Goal: Information Seeking & Learning: Learn about a topic

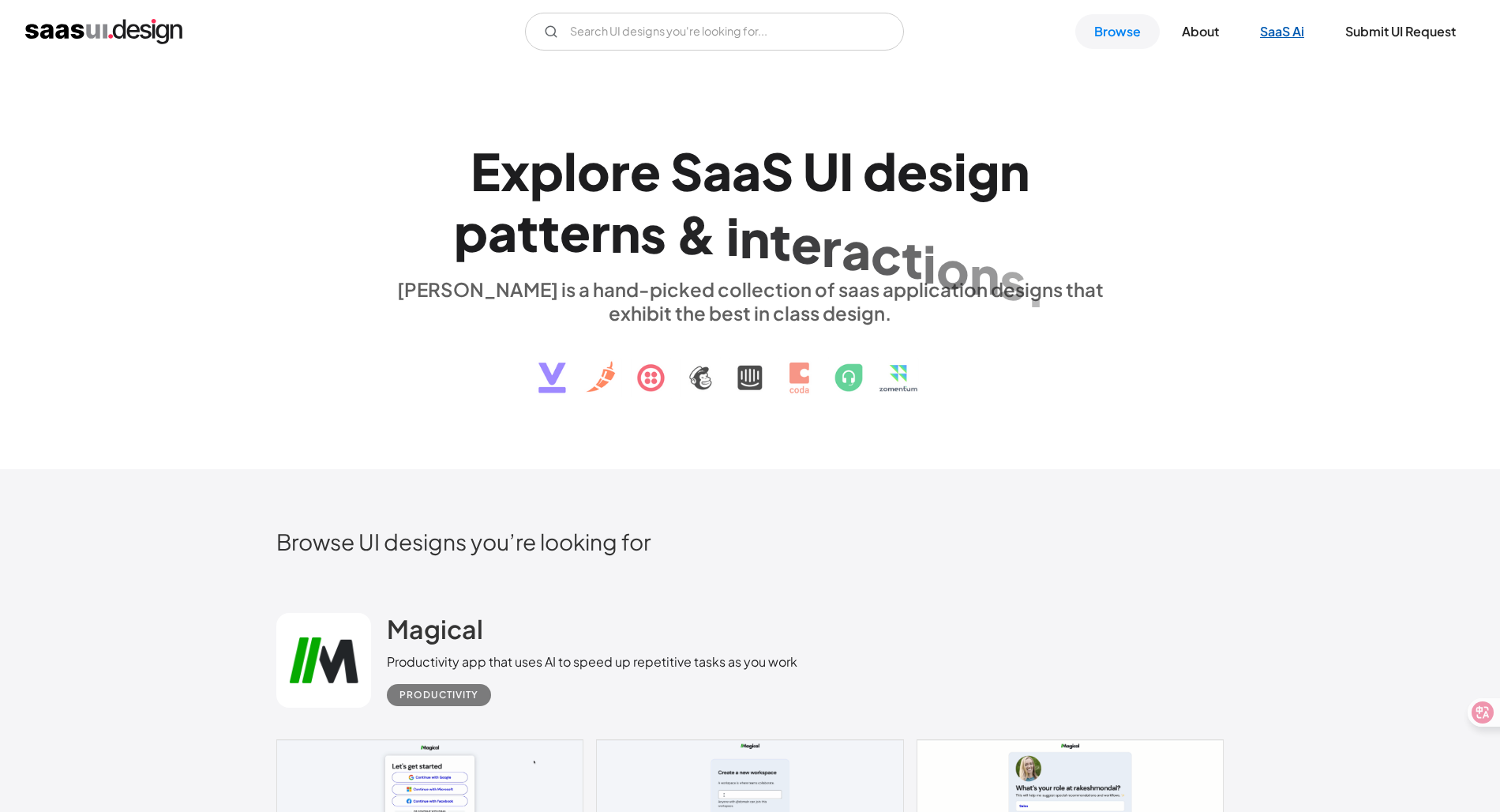
click at [1261, 31] on link "SaaS Ai" at bounding box center [1282, 31] width 82 height 35
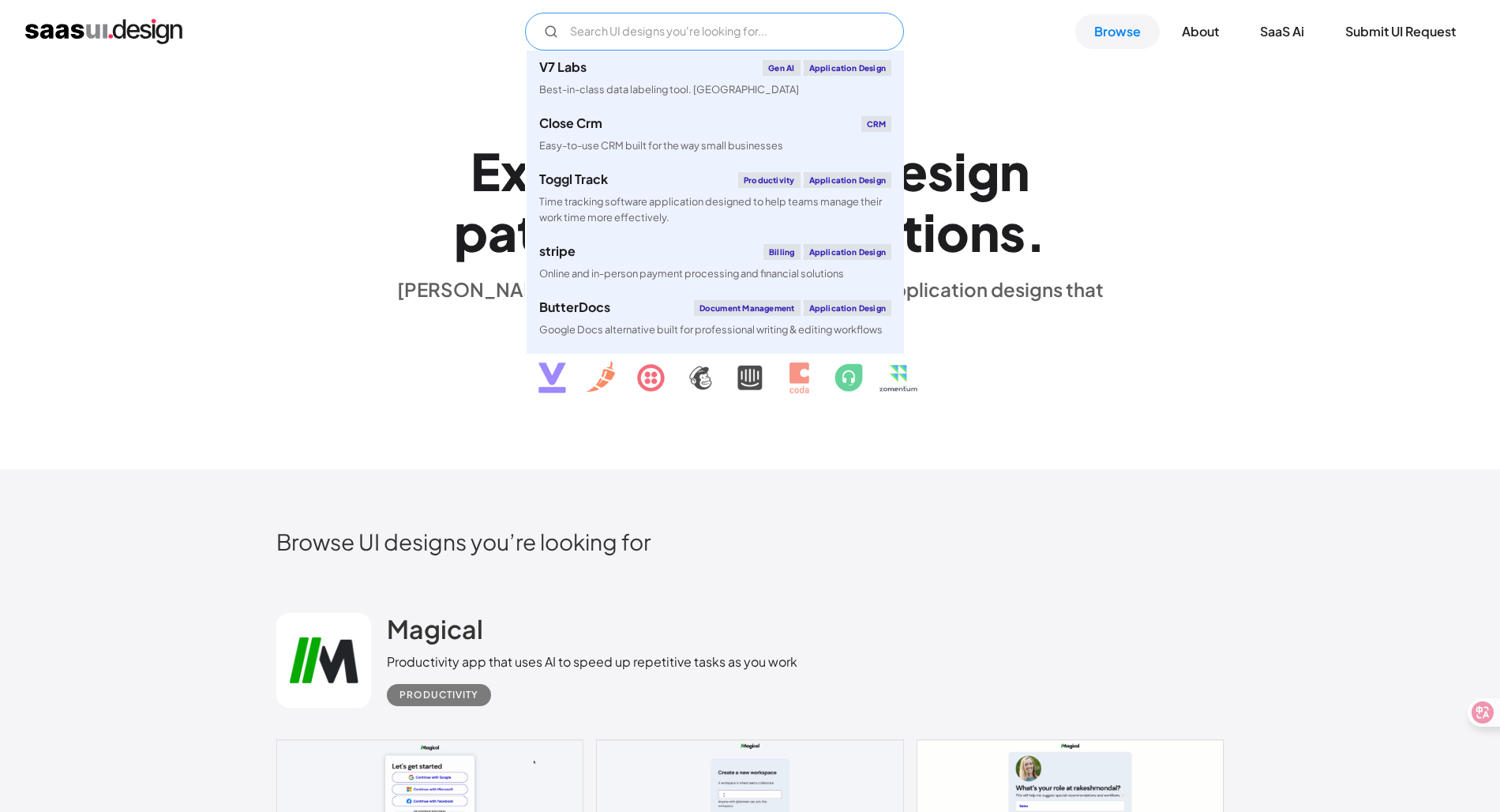
click at [795, 20] on input "Email Form" at bounding box center [715, 31] width 379 height 38
click at [1006, 38] on div "V7 Labs Gen AI Application Design Best-in-class data labeling tool. GenAI Close…" at bounding box center [750, 31] width 1449 height 38
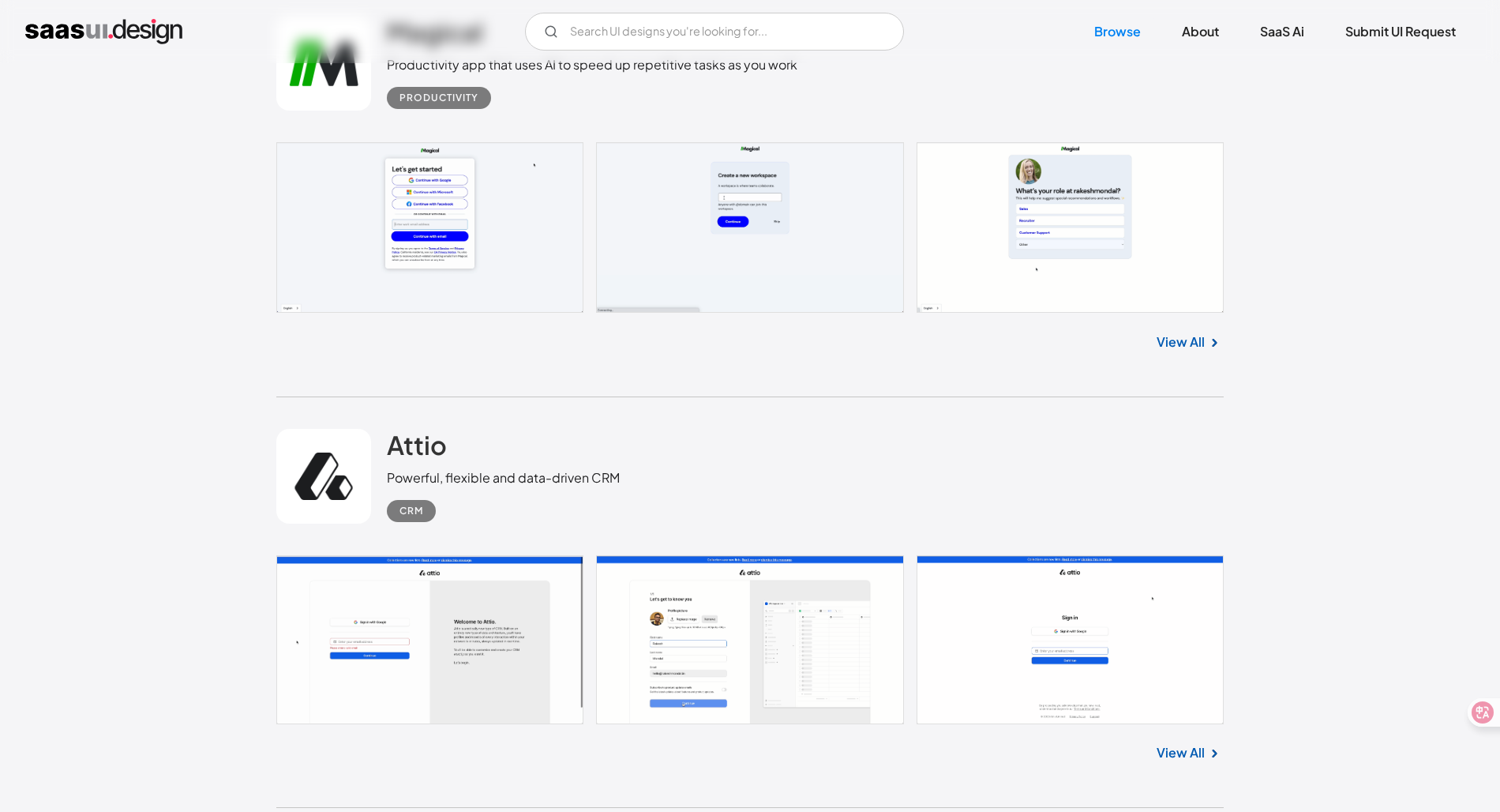
scroll to position [564, 0]
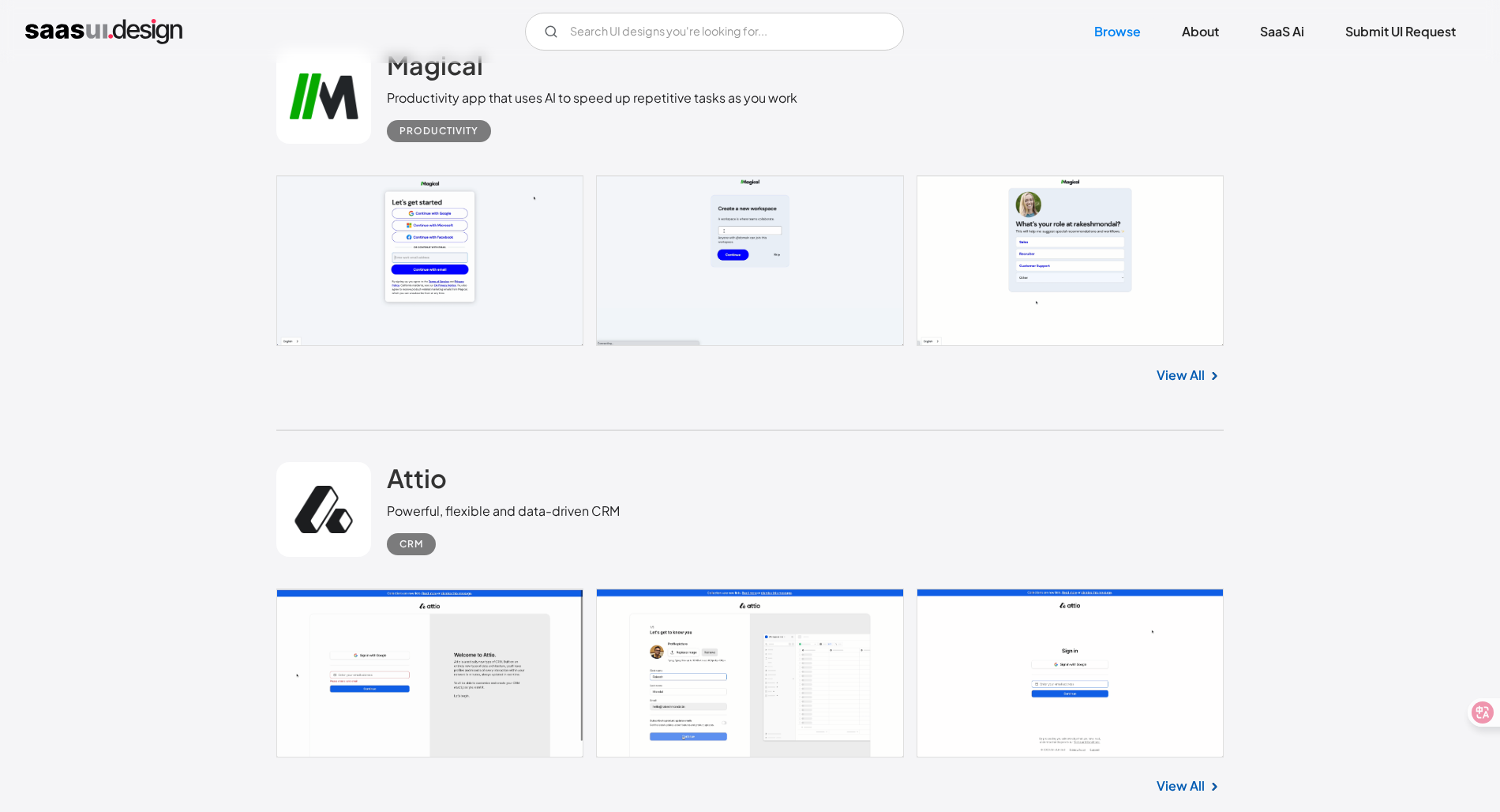
click at [1205, 380] on img at bounding box center [1214, 376] width 19 height 19
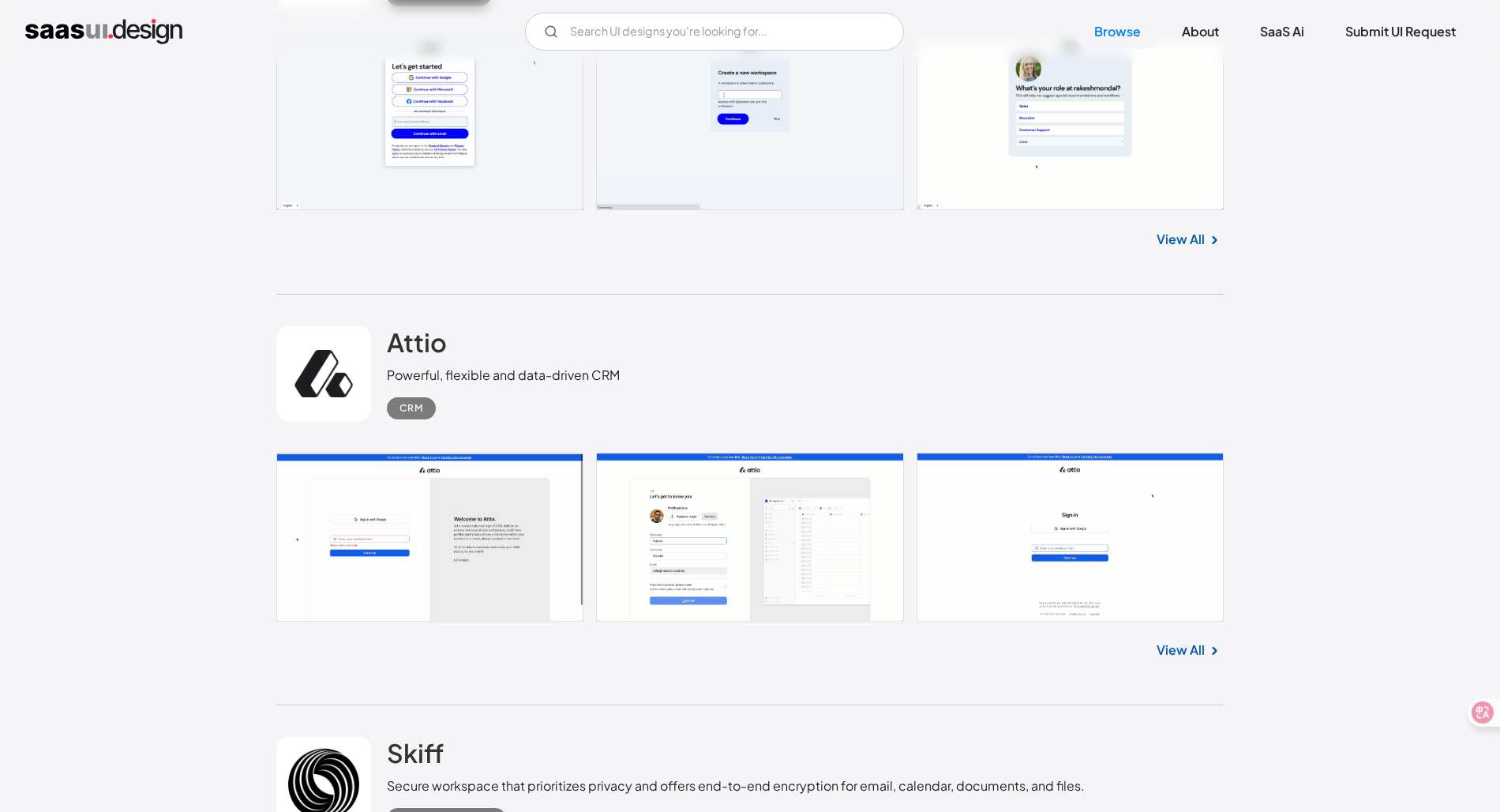
scroll to position [717, 0]
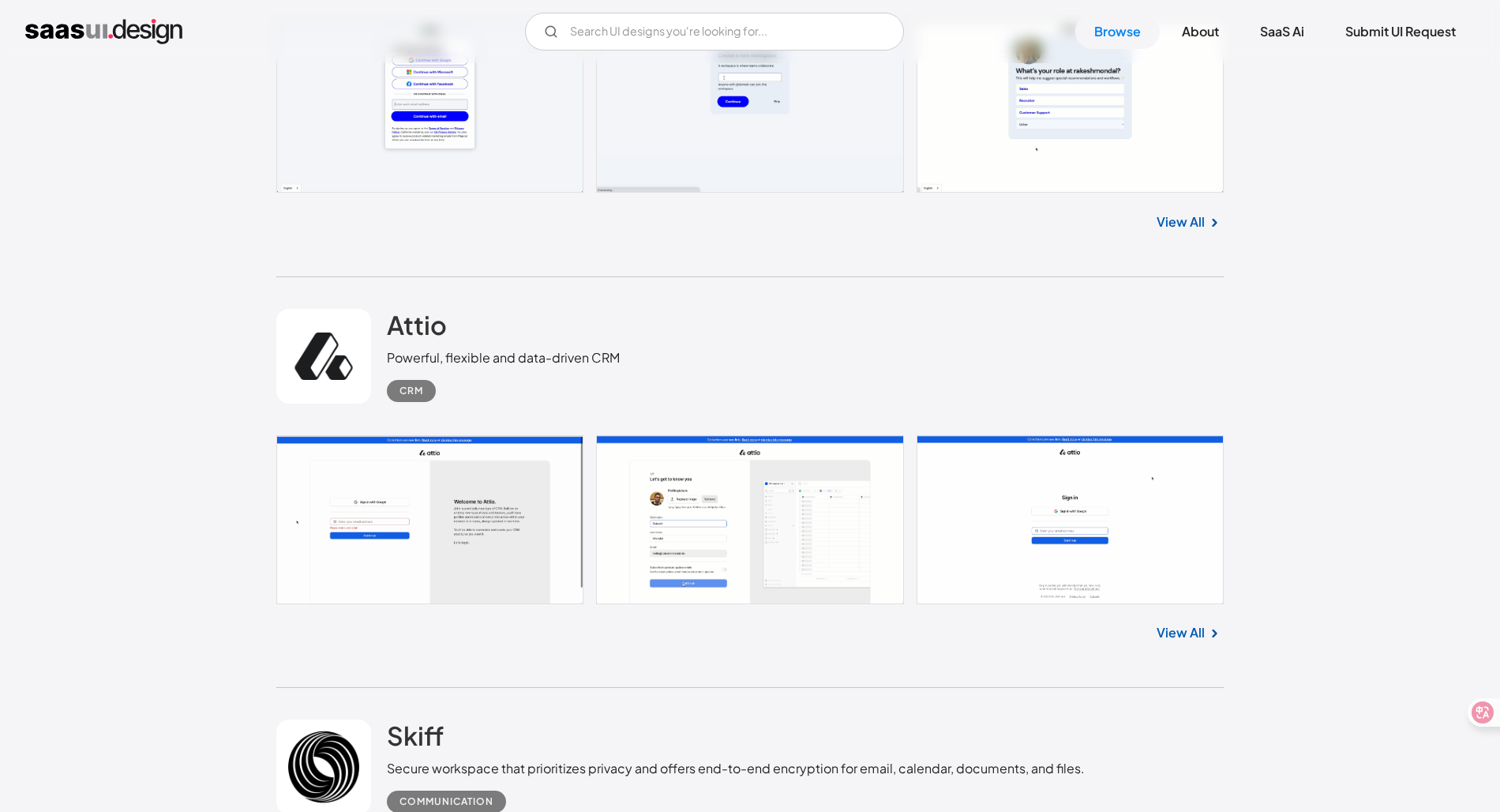
click at [1178, 636] on link "View All" at bounding box center [1180, 633] width 48 height 19
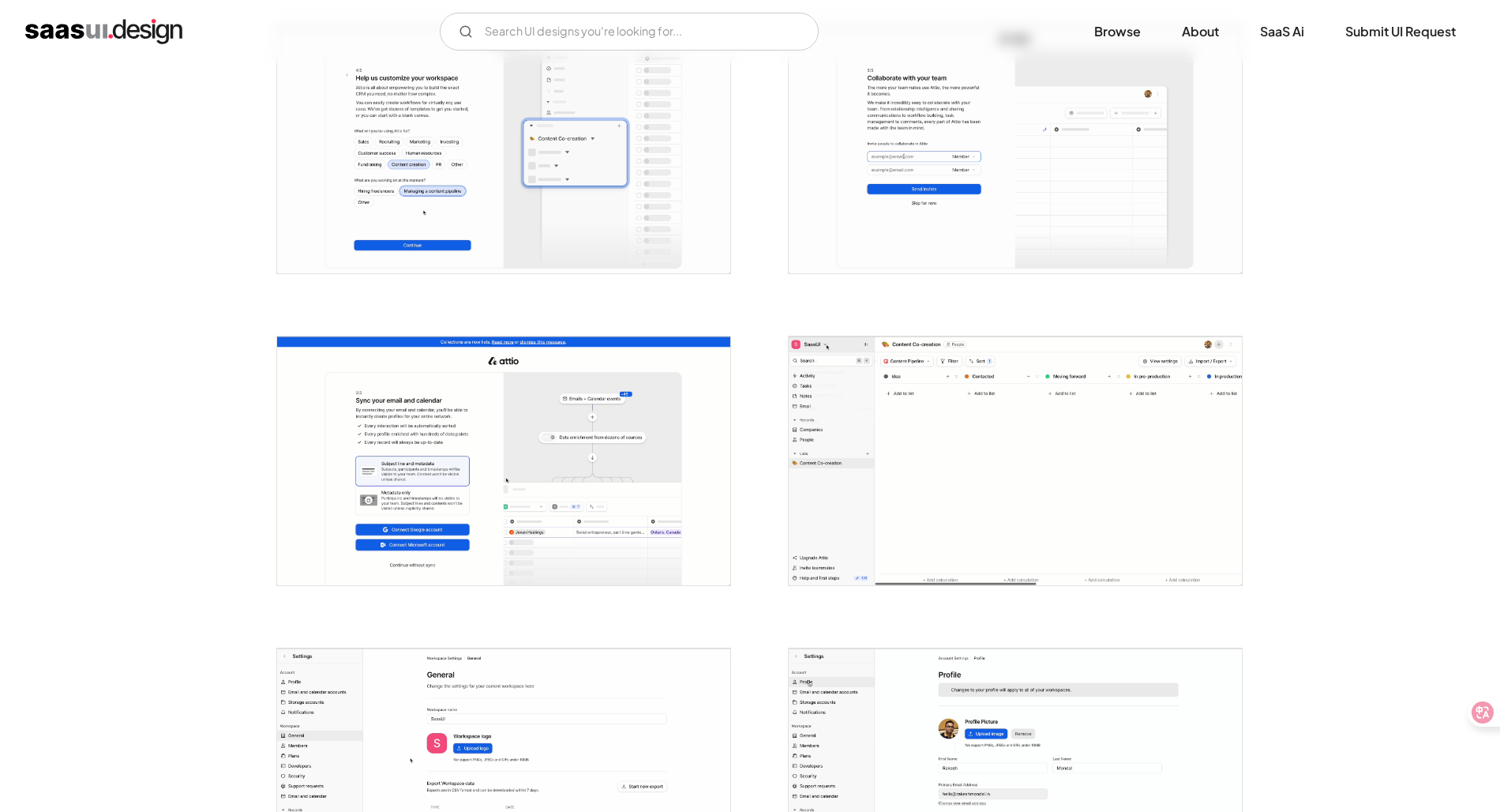
scroll to position [969, 0]
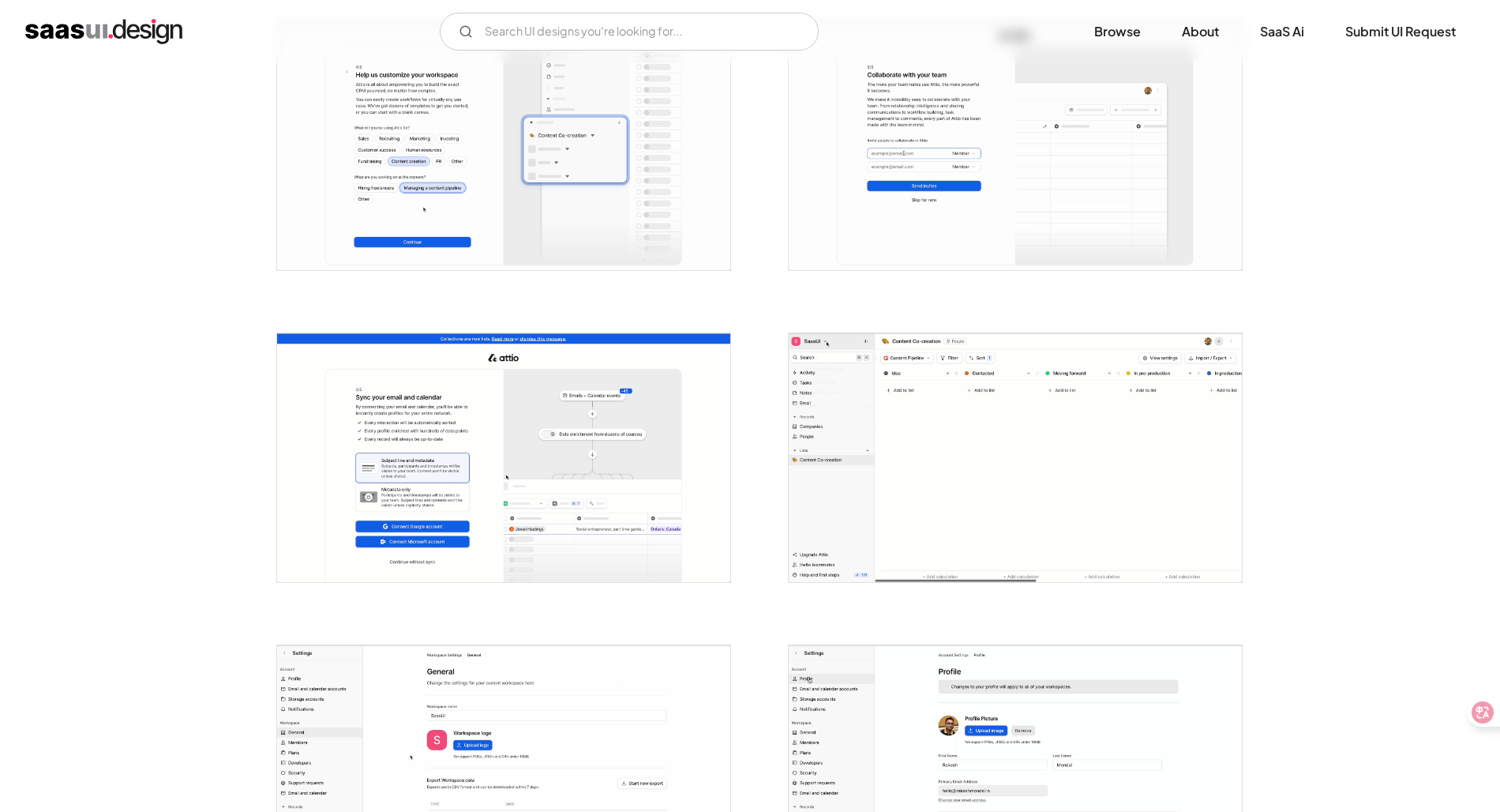
click at [1067, 562] on img "open lightbox" at bounding box center [1015, 457] width 454 height 248
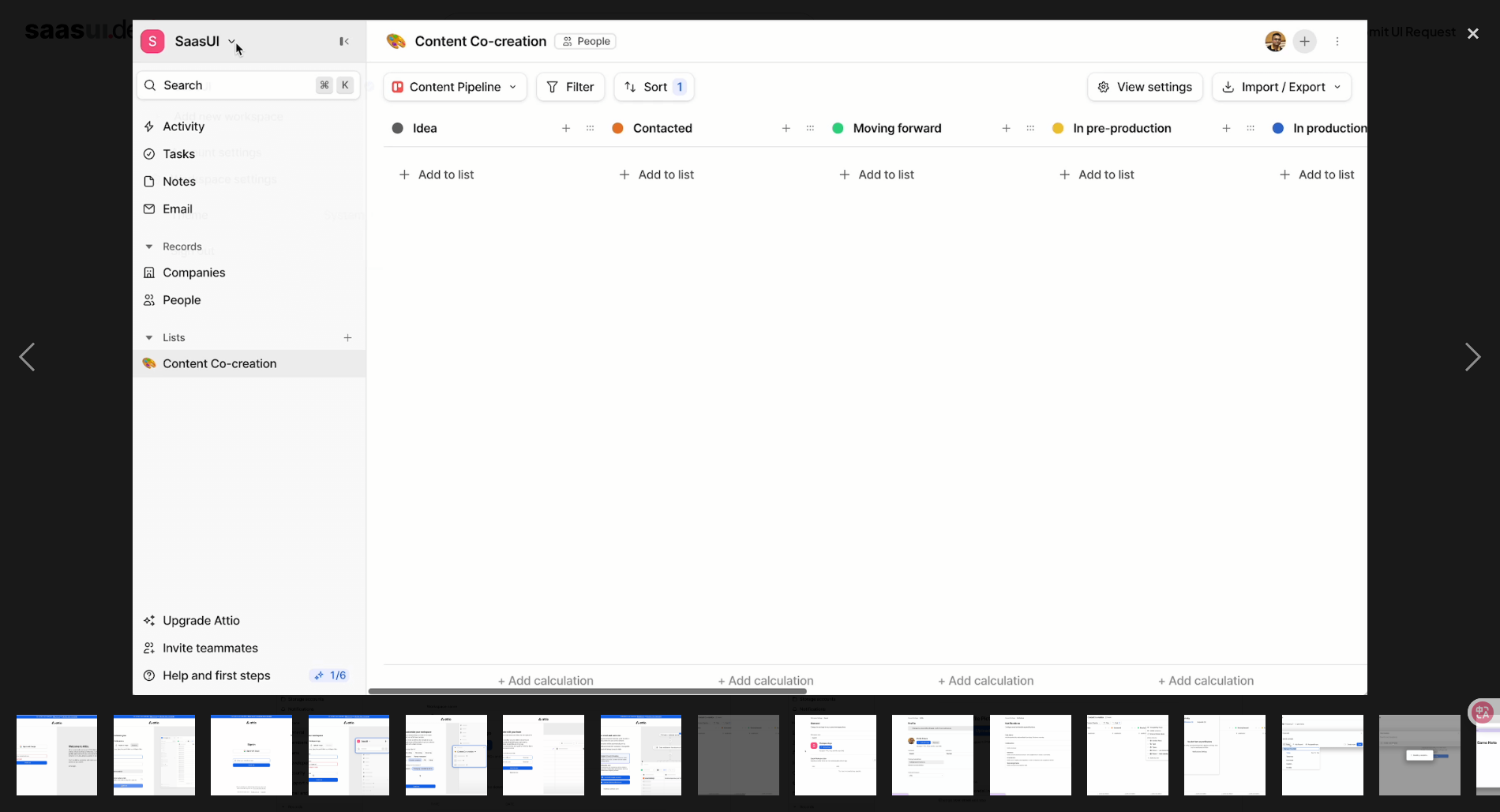
click at [101, 430] on div at bounding box center [750, 357] width 1500 height 682
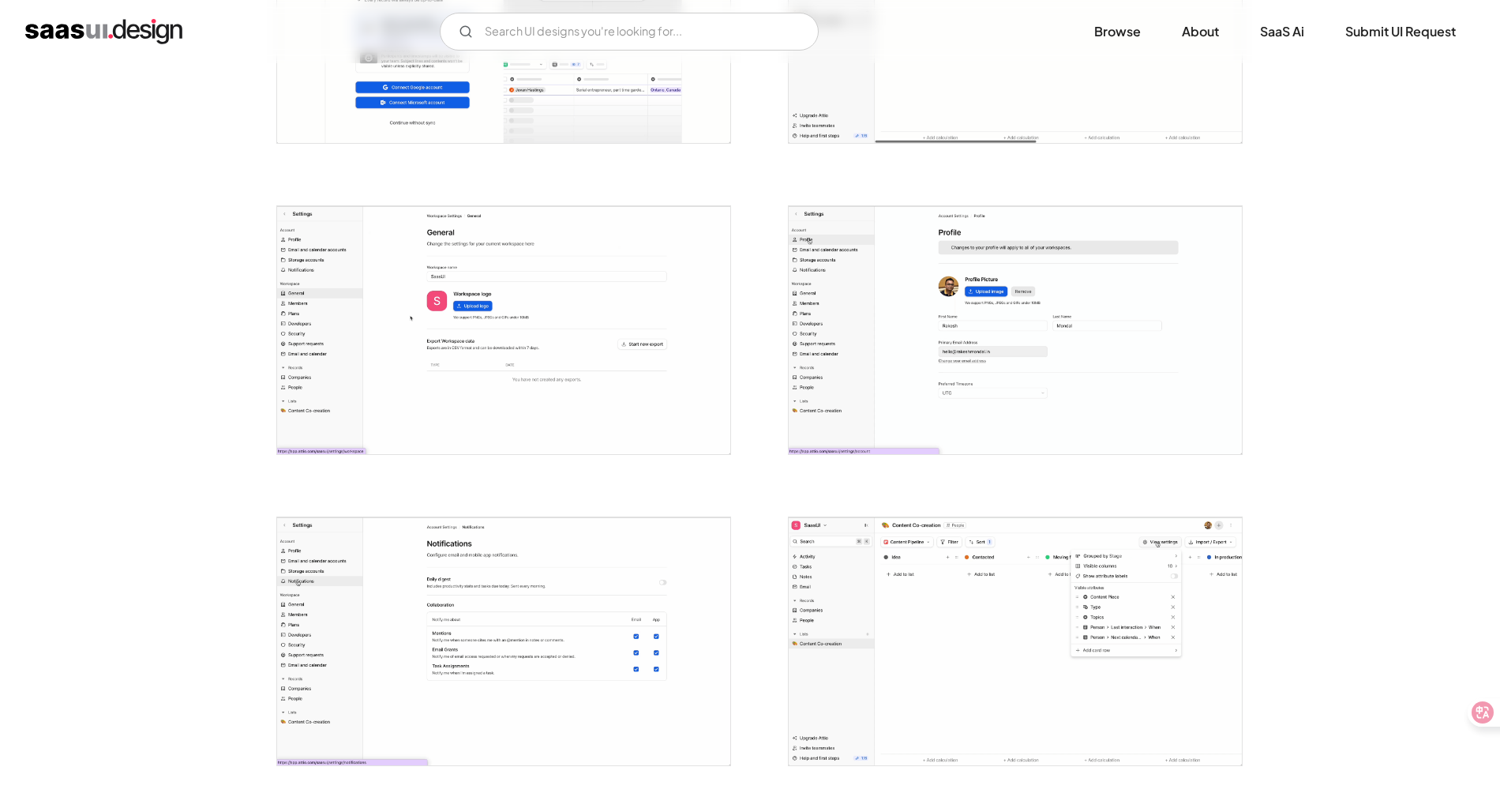
scroll to position [1413, 0]
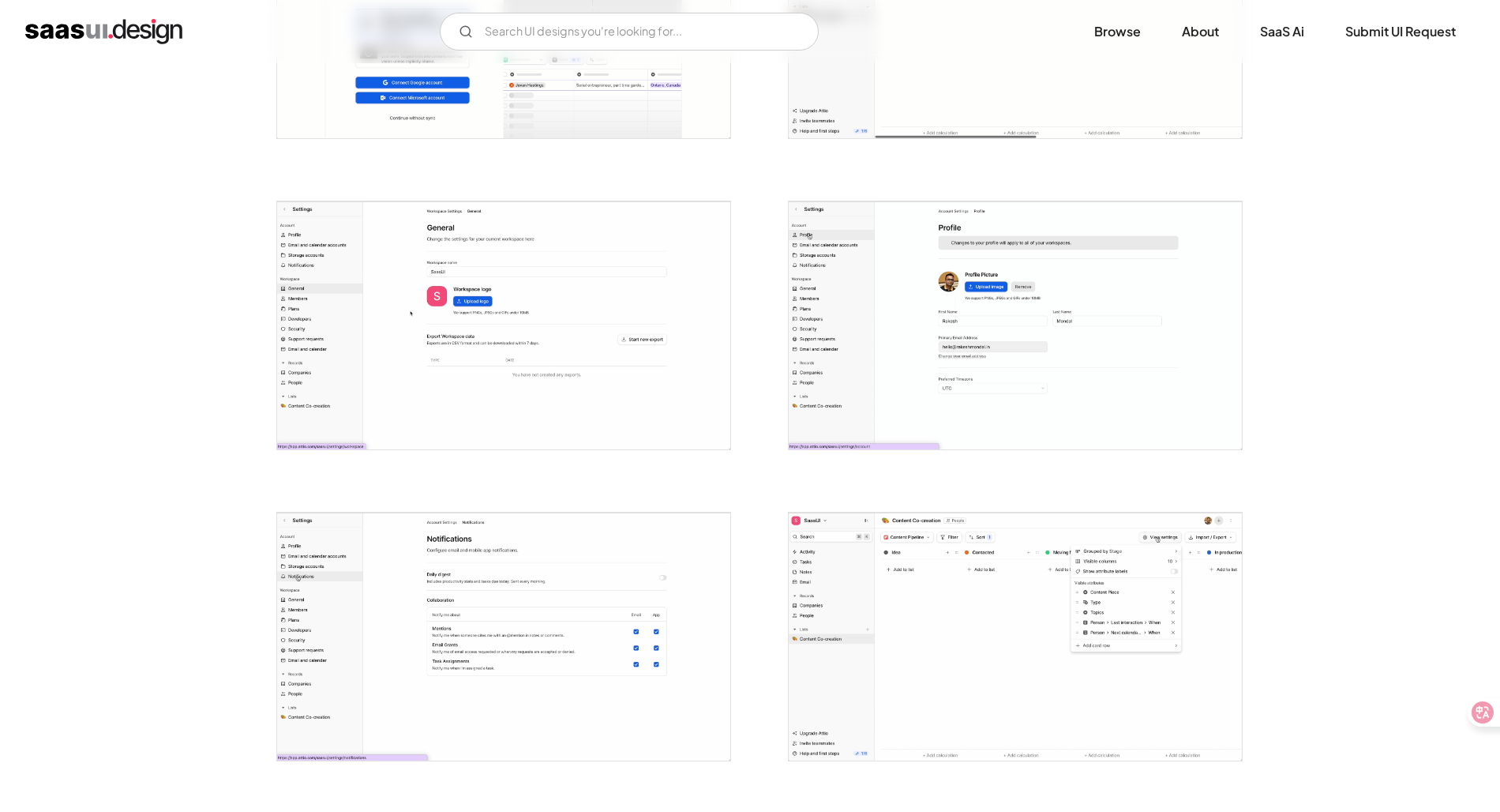
click at [1031, 574] on img "open lightbox" at bounding box center [1015, 636] width 454 height 248
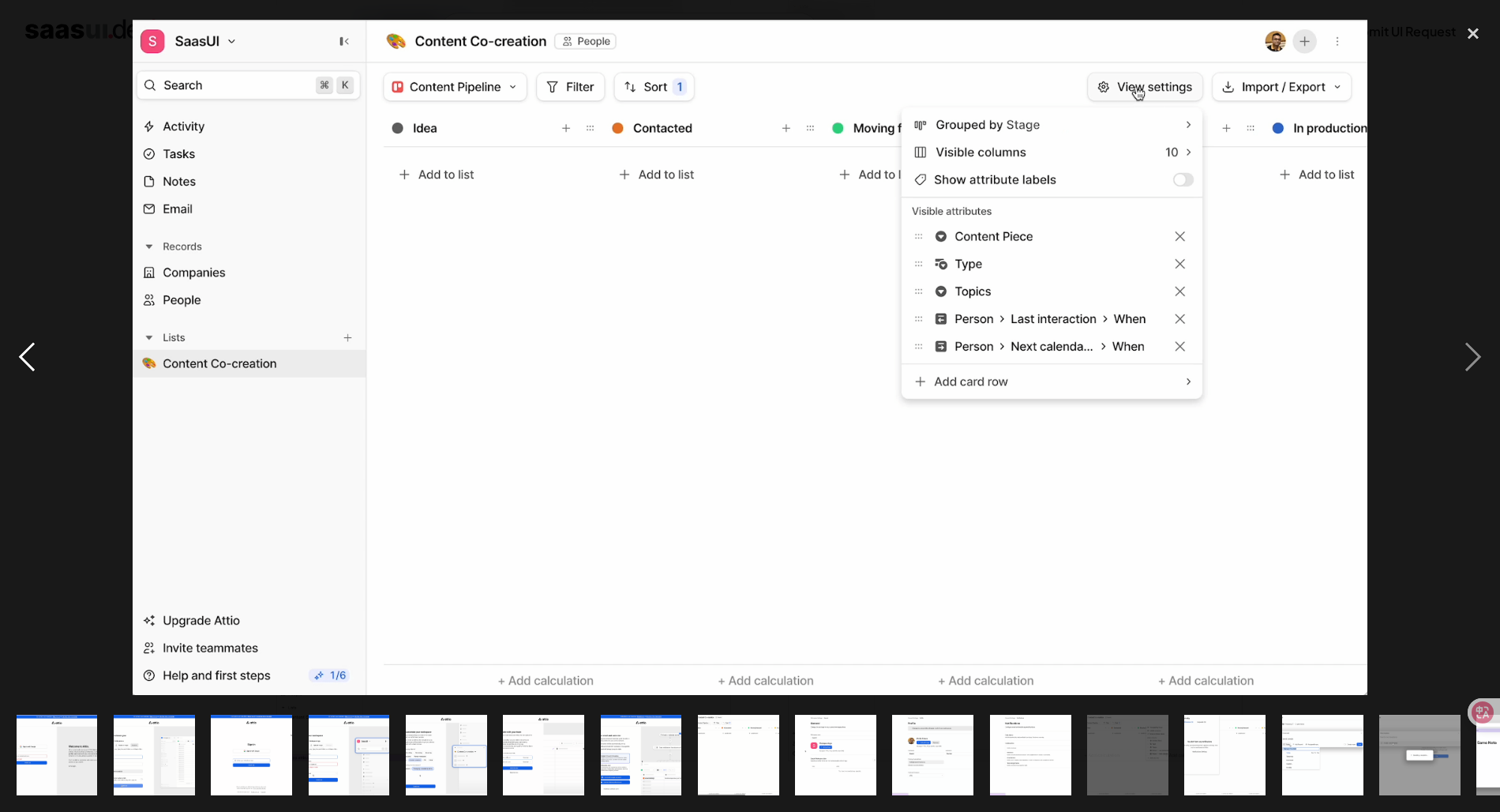
click at [47, 542] on div "previous image" at bounding box center [26, 357] width 53 height 682
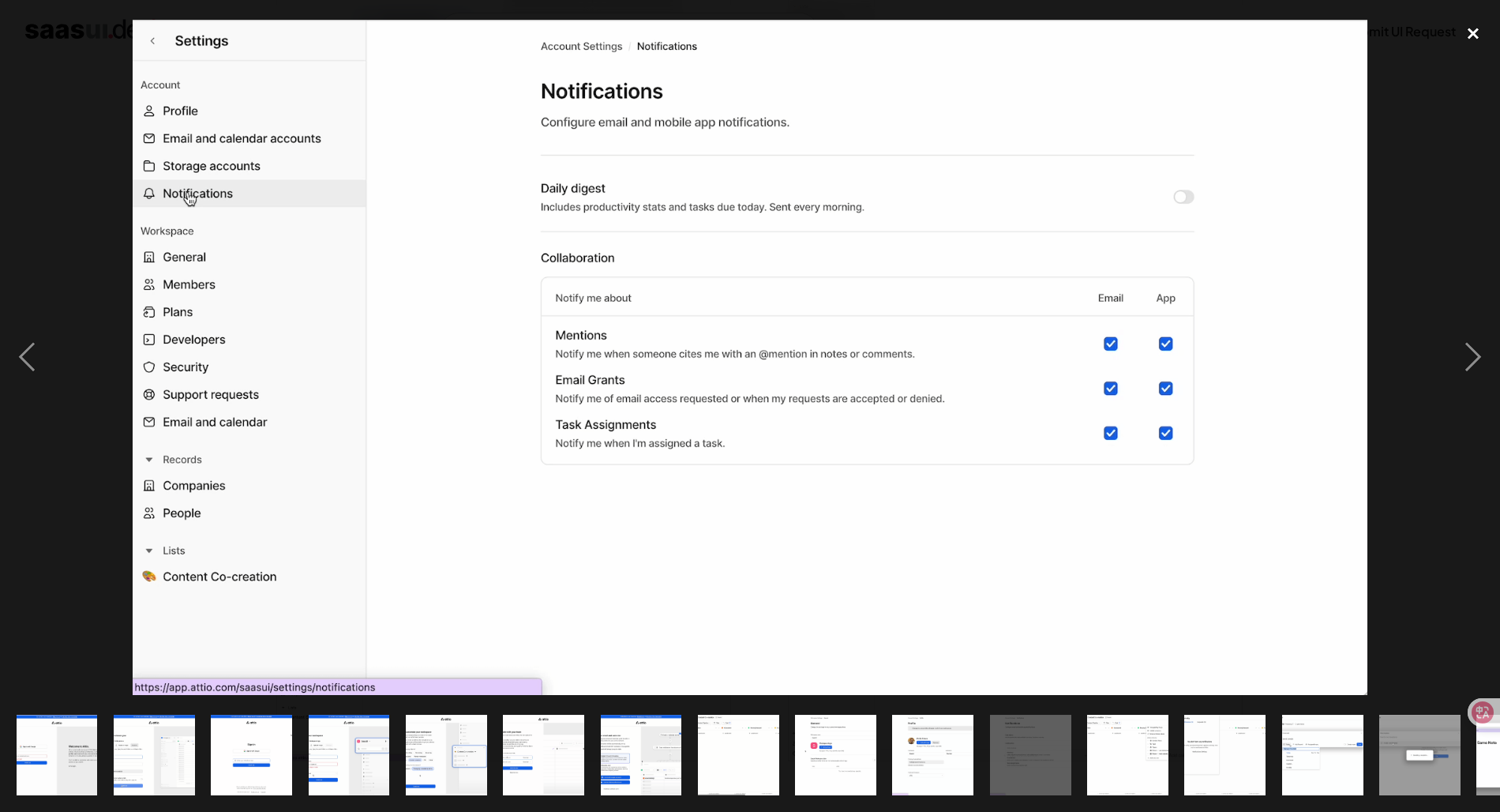
click at [1476, 37] on div "close lightbox" at bounding box center [1473, 34] width 53 height 35
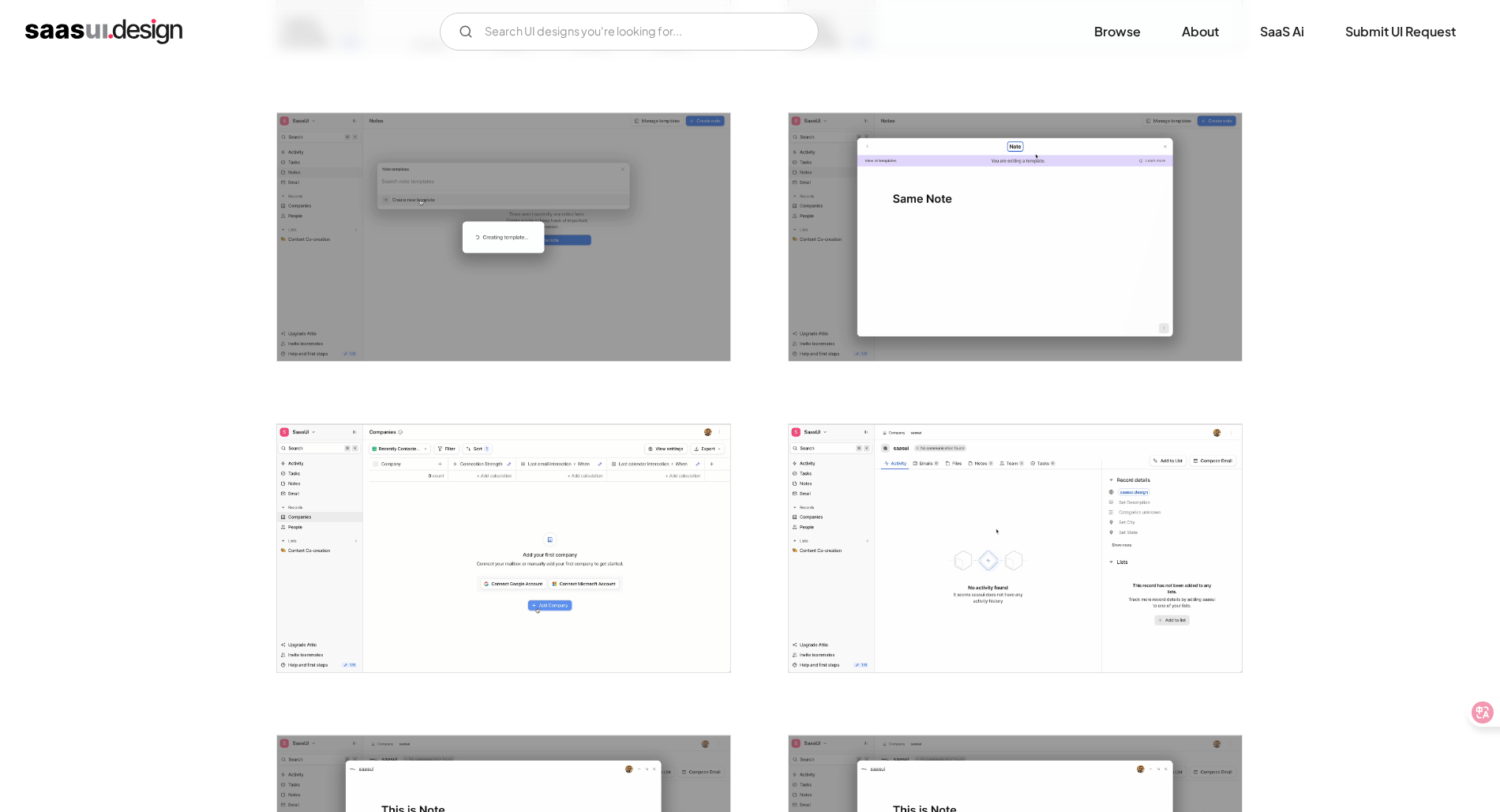
scroll to position [2438, 0]
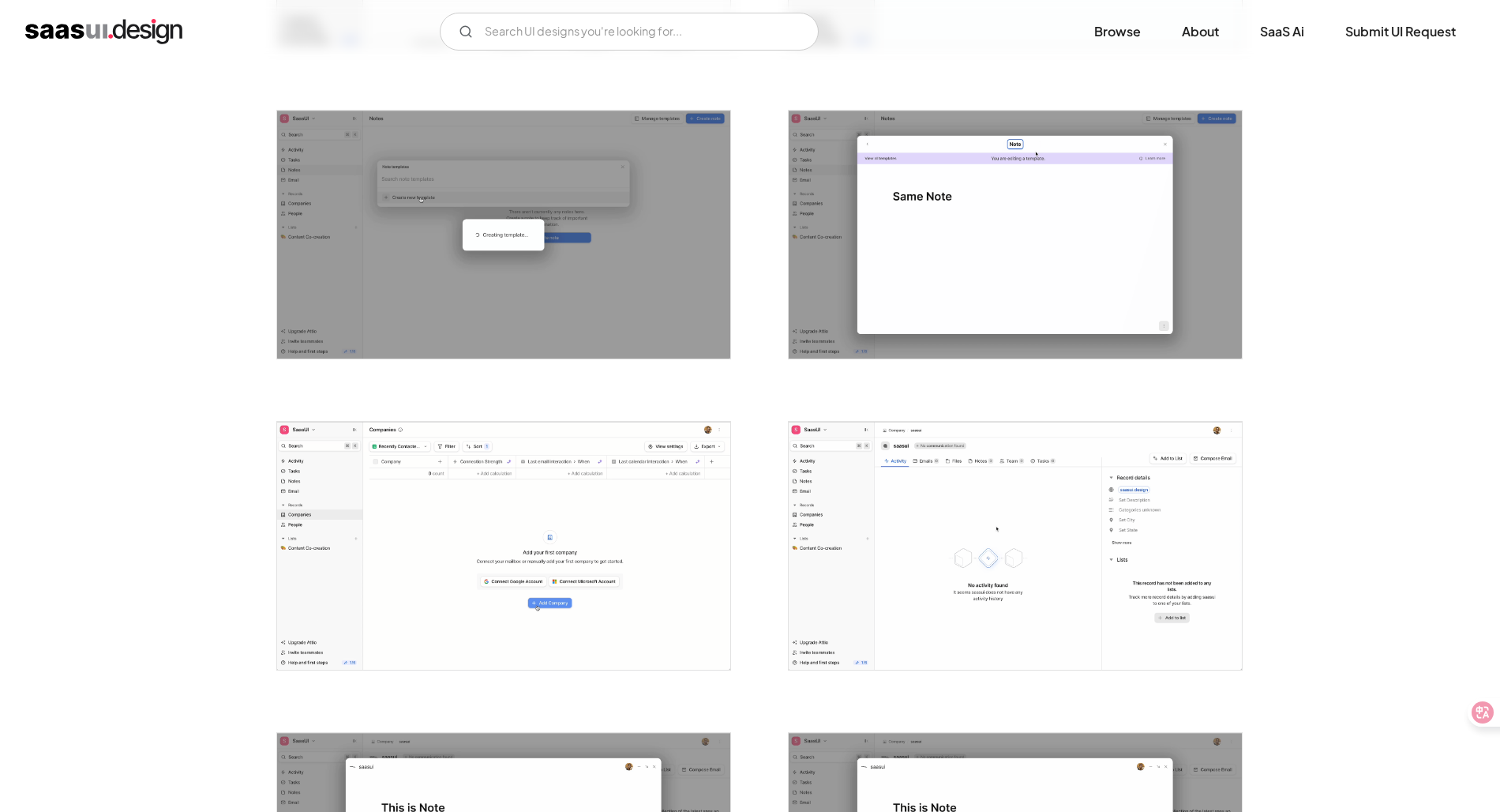
click at [469, 609] on img "open lightbox" at bounding box center [503, 545] width 454 height 248
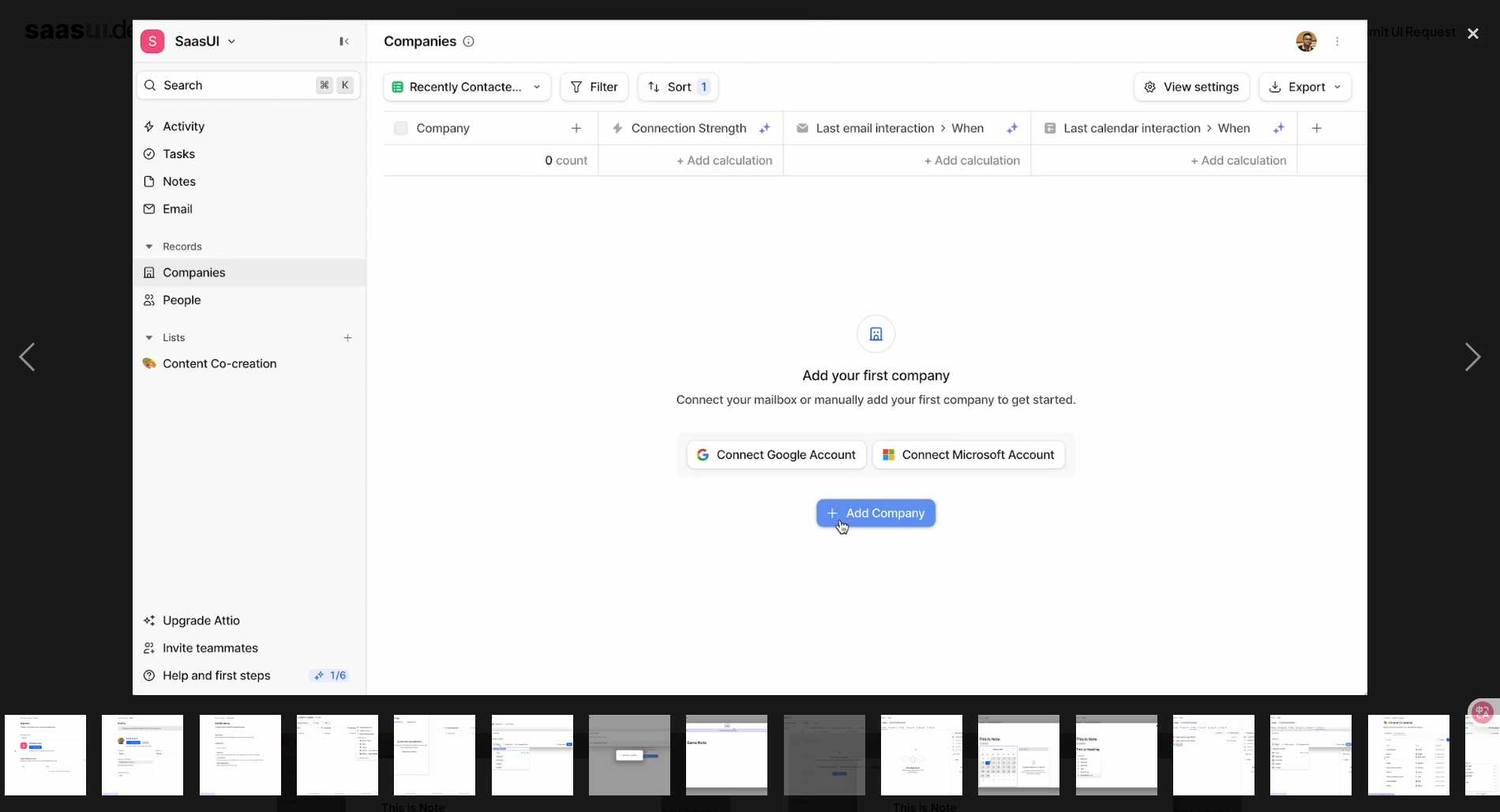
scroll to position [0, 951]
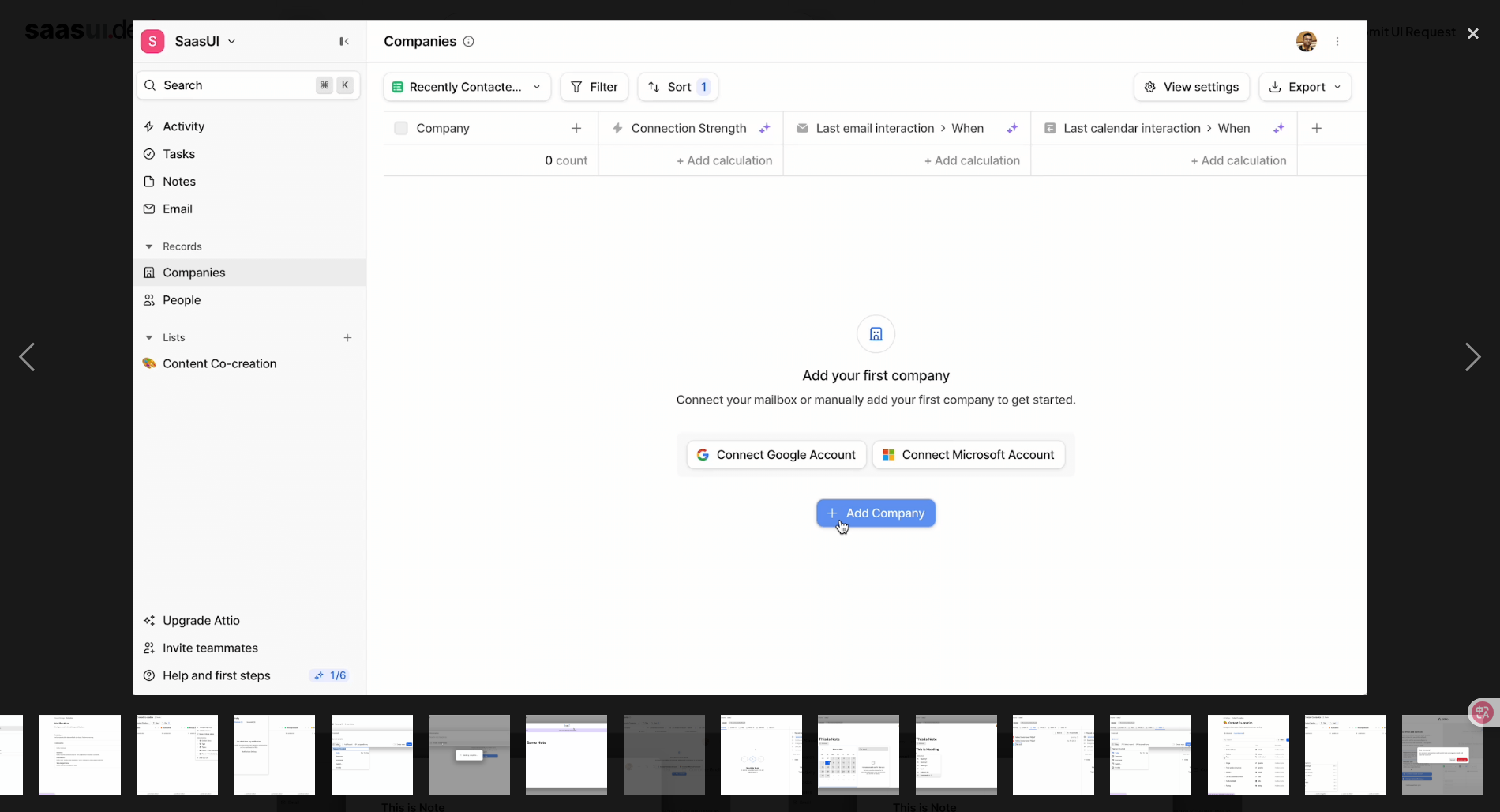
click at [87, 584] on div at bounding box center [750, 357] width 1500 height 682
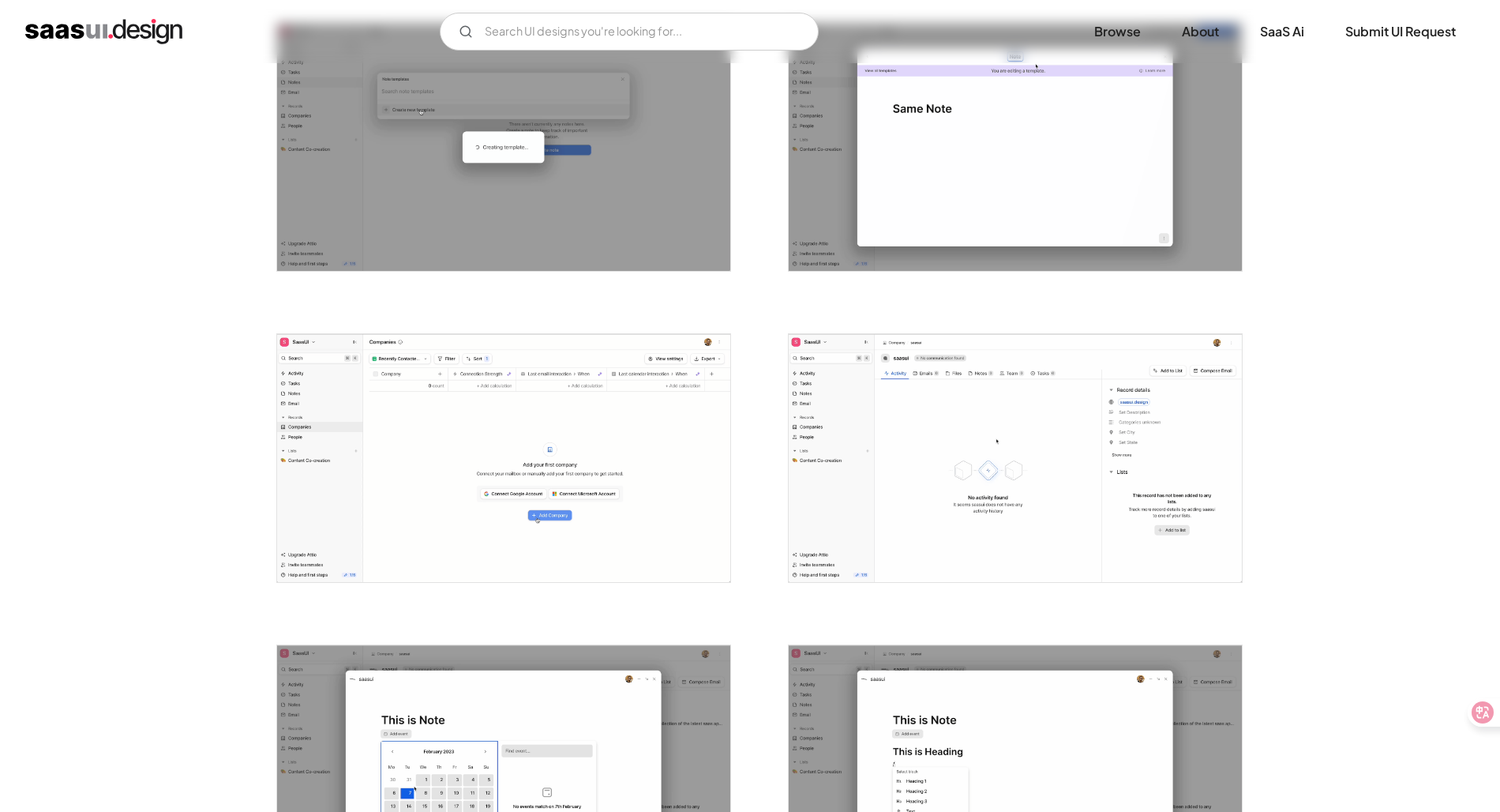
scroll to position [2530, 0]
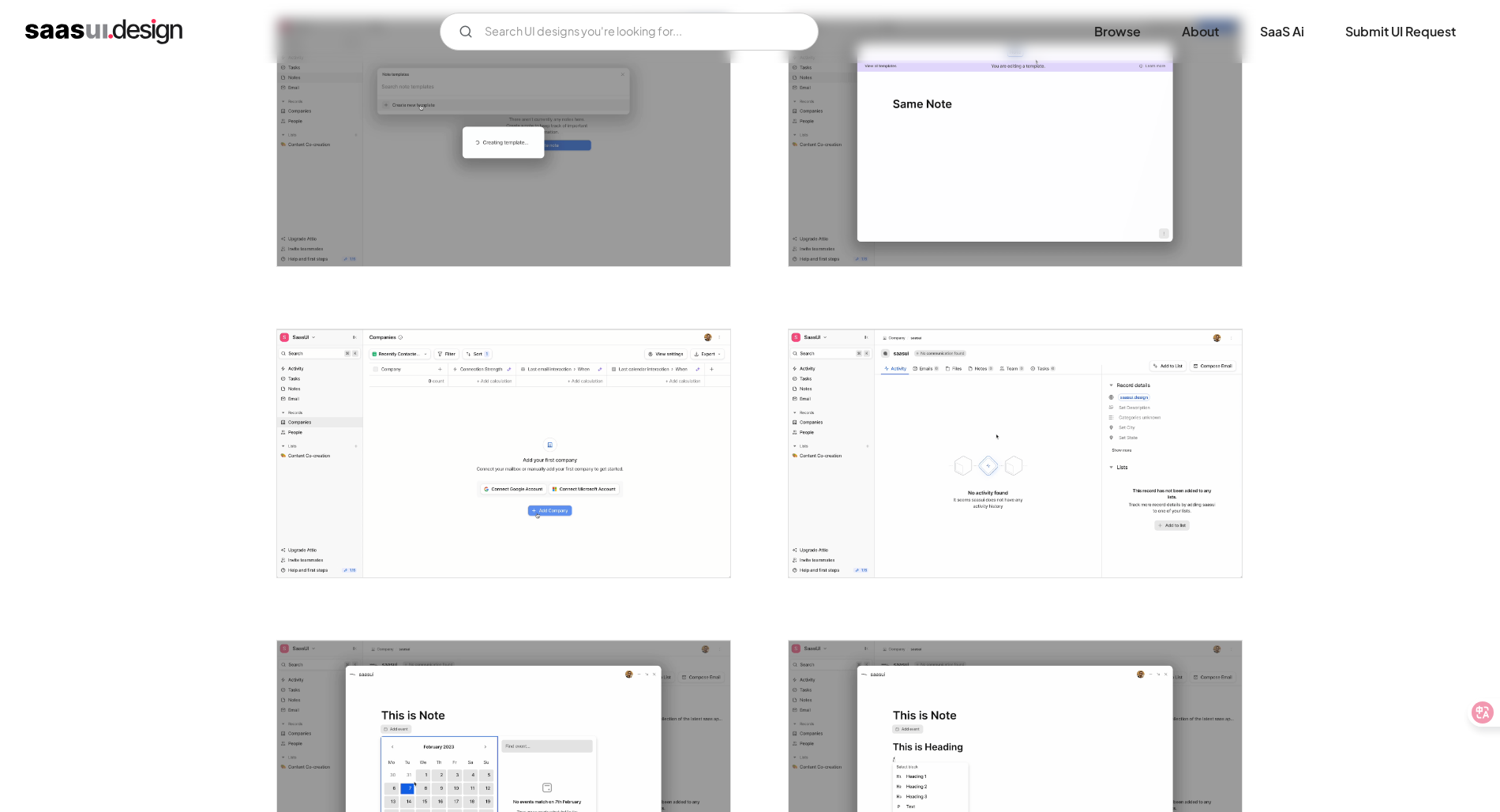
click at [892, 469] on img "open lightbox" at bounding box center [1015, 454] width 454 height 248
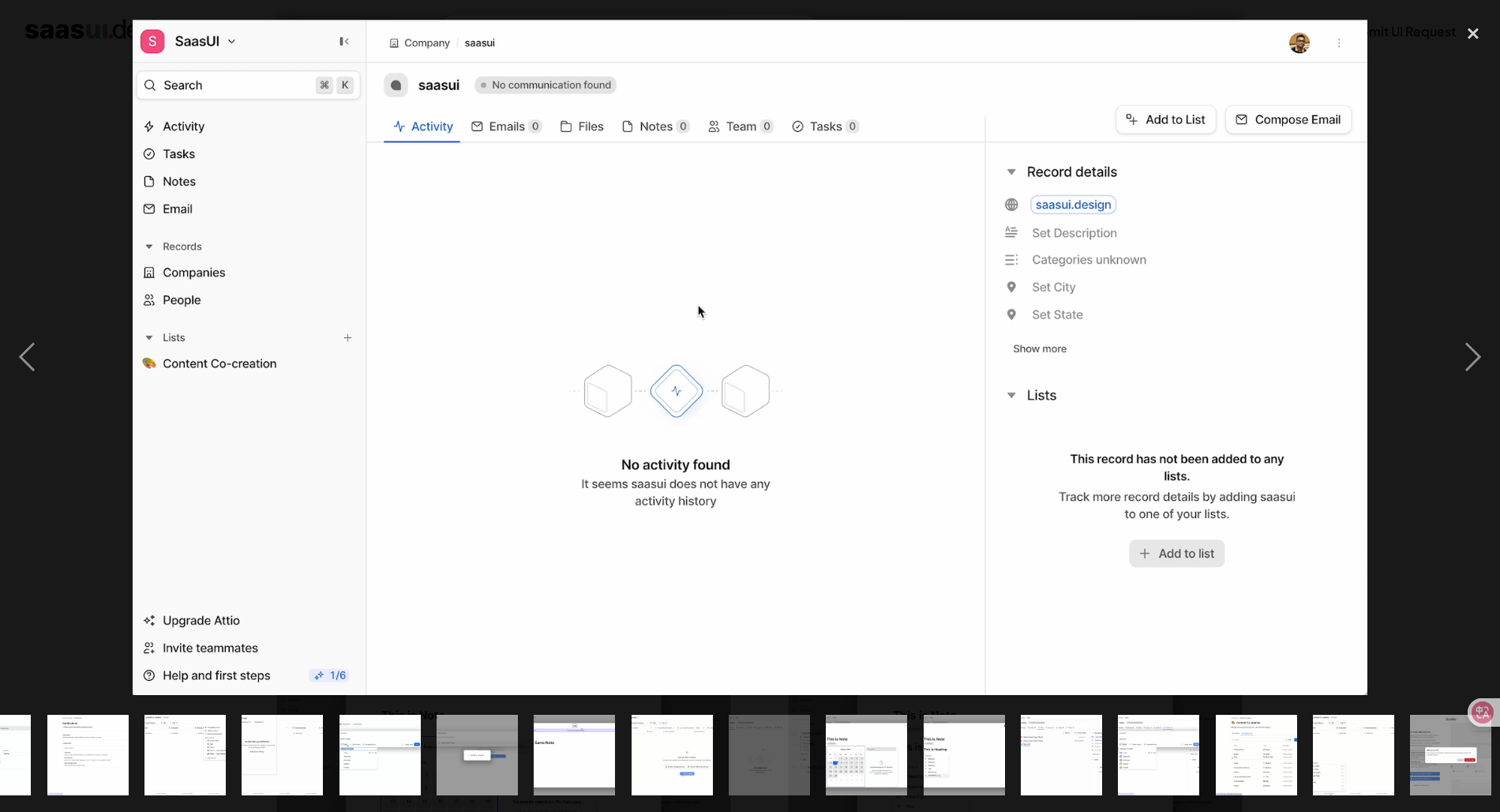
scroll to position [0, 951]
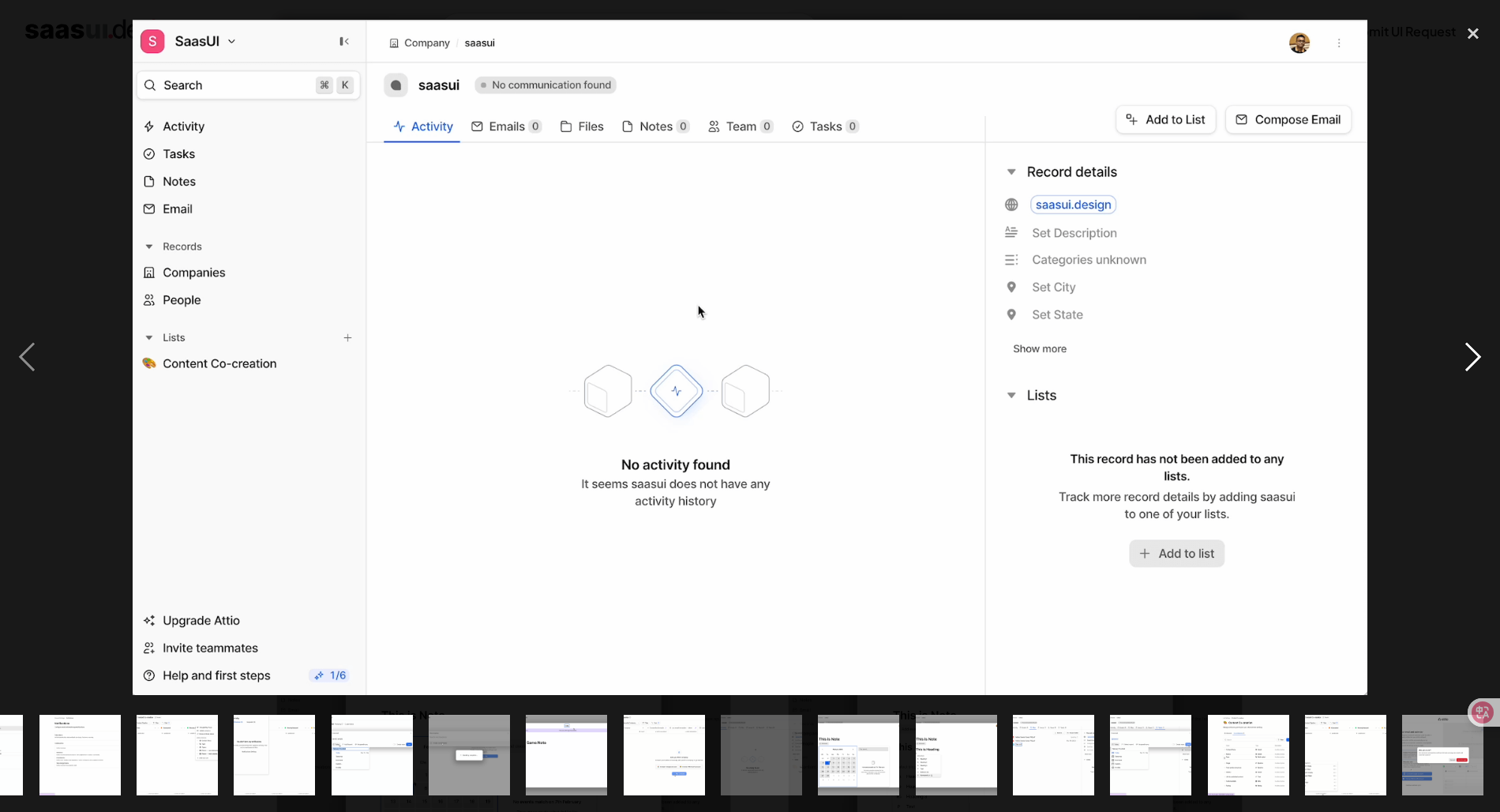
click at [1464, 365] on div "next image" at bounding box center [1473, 357] width 53 height 682
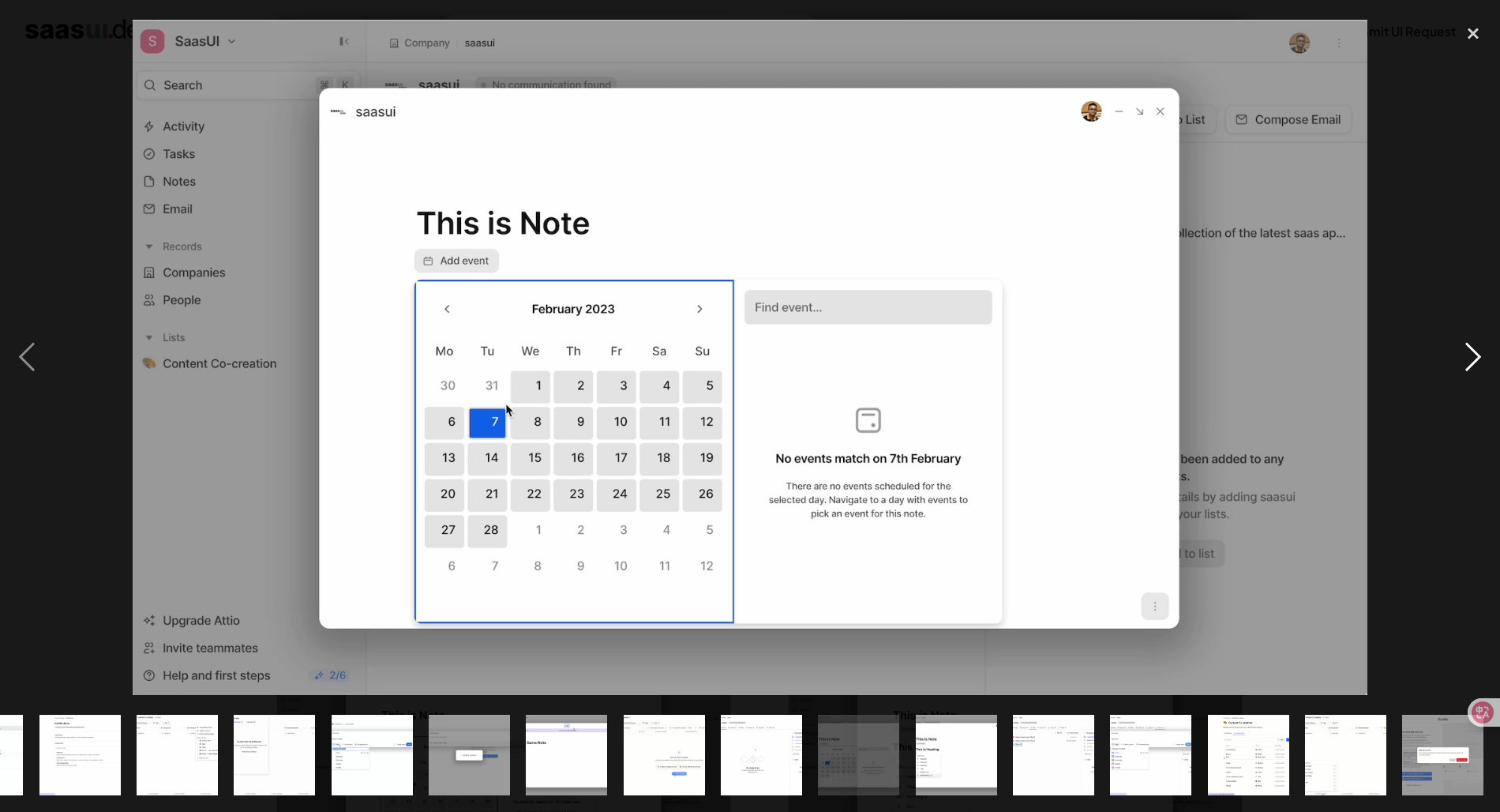
click at [1464, 365] on div "next image" at bounding box center [1473, 357] width 53 height 682
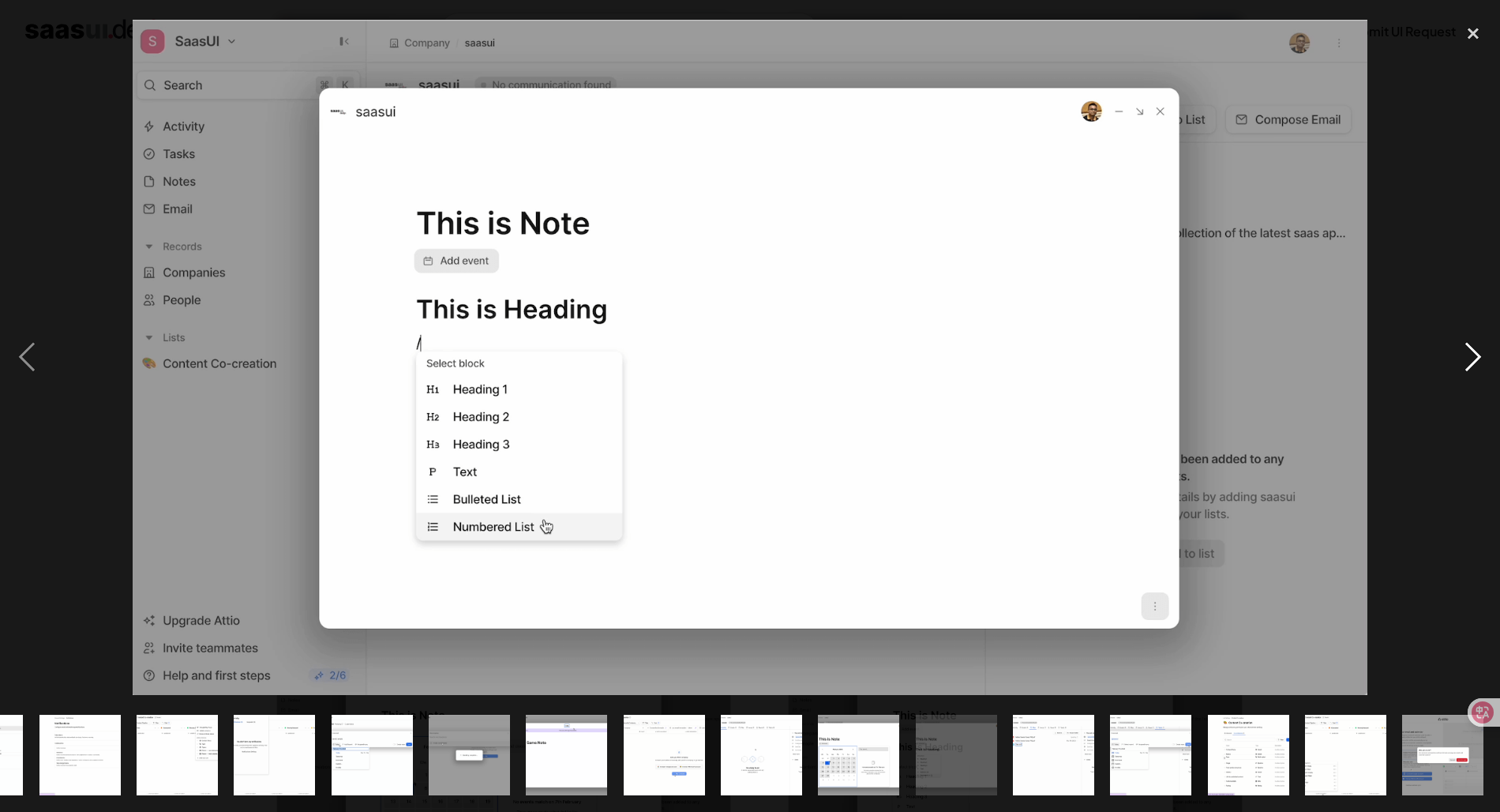
click at [1464, 365] on div "next image" at bounding box center [1473, 357] width 53 height 682
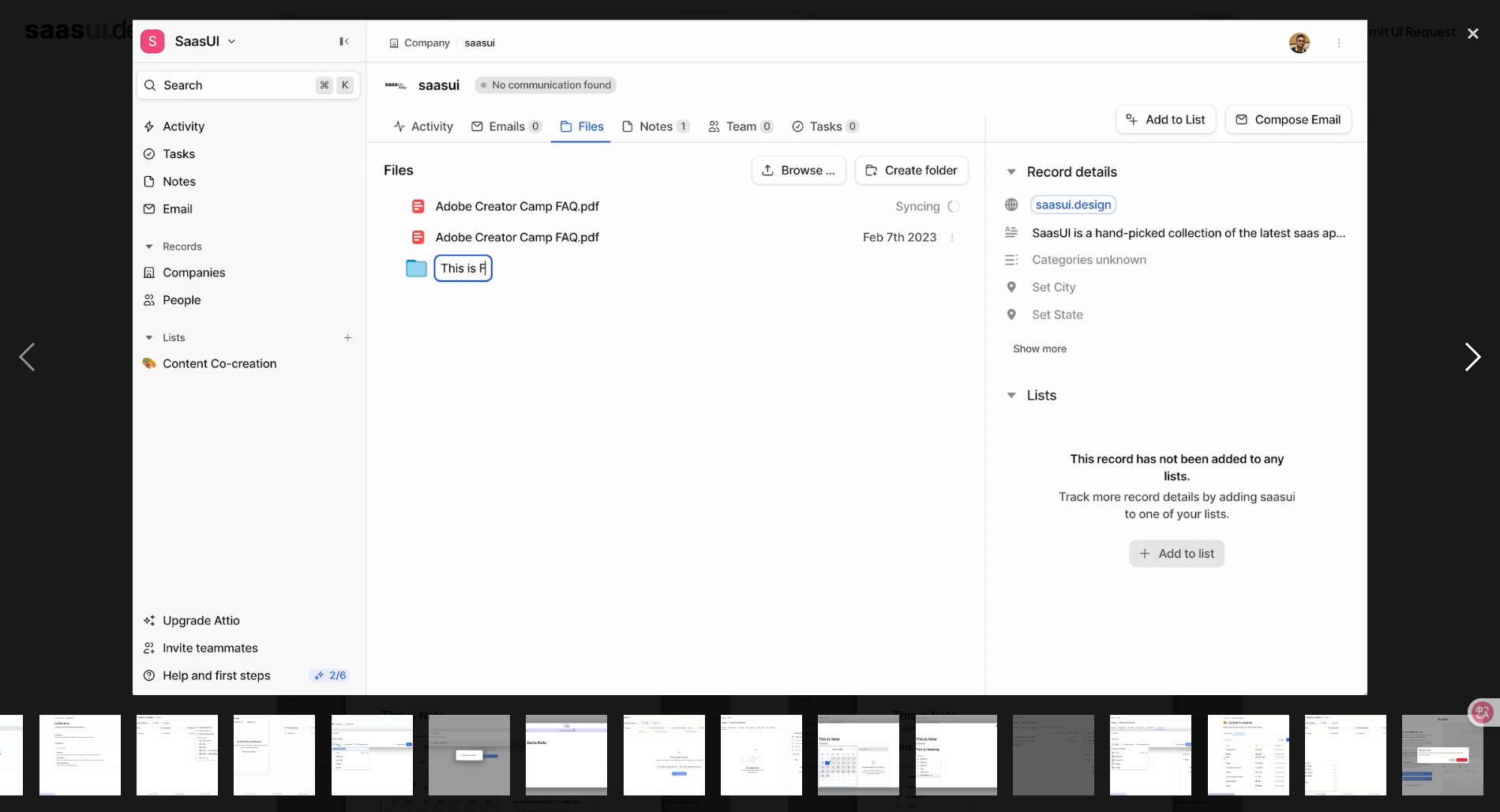
click at [1464, 365] on div "next image" at bounding box center [1473, 357] width 53 height 682
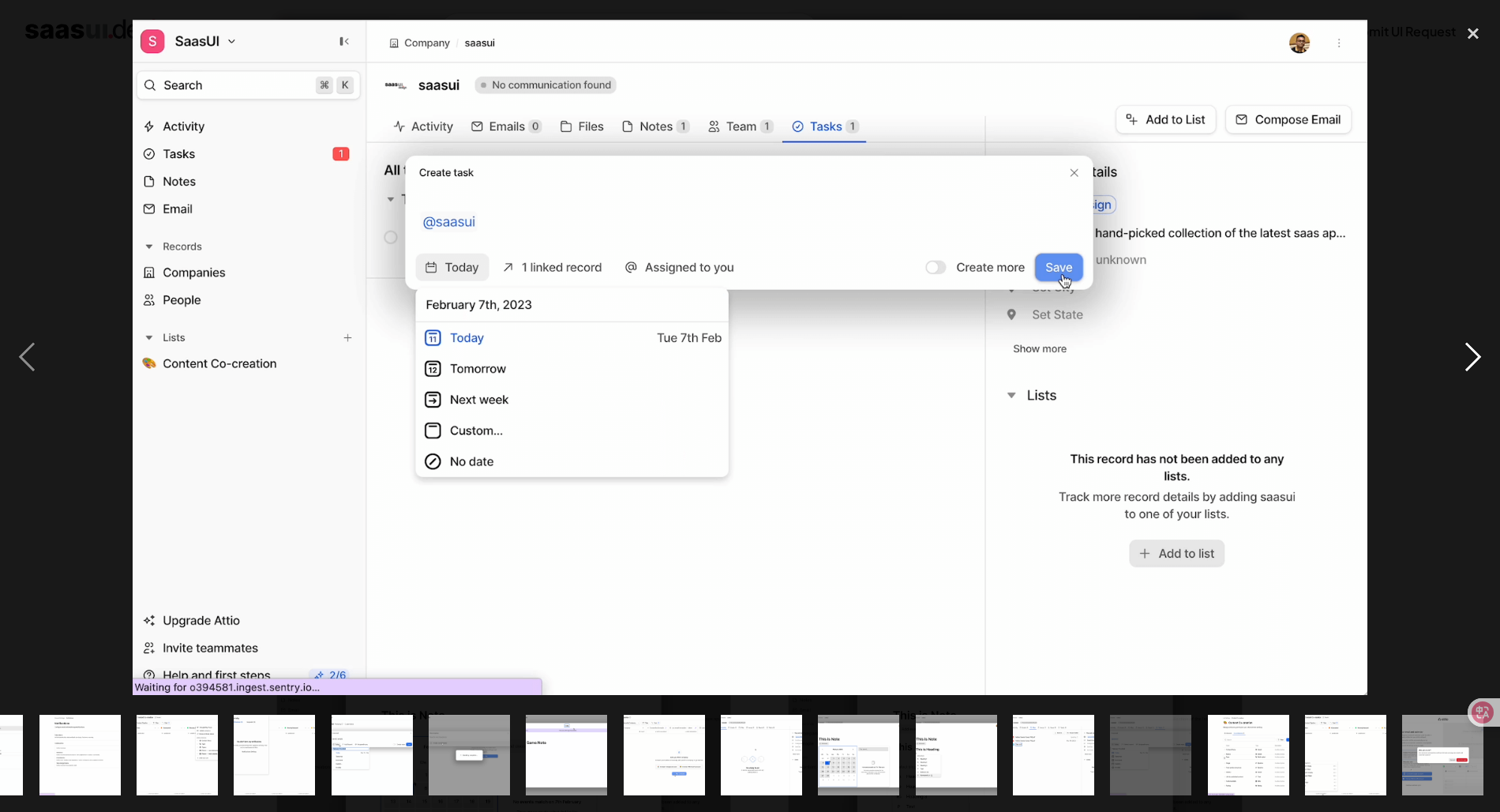
click at [1464, 365] on div "next image" at bounding box center [1473, 357] width 53 height 682
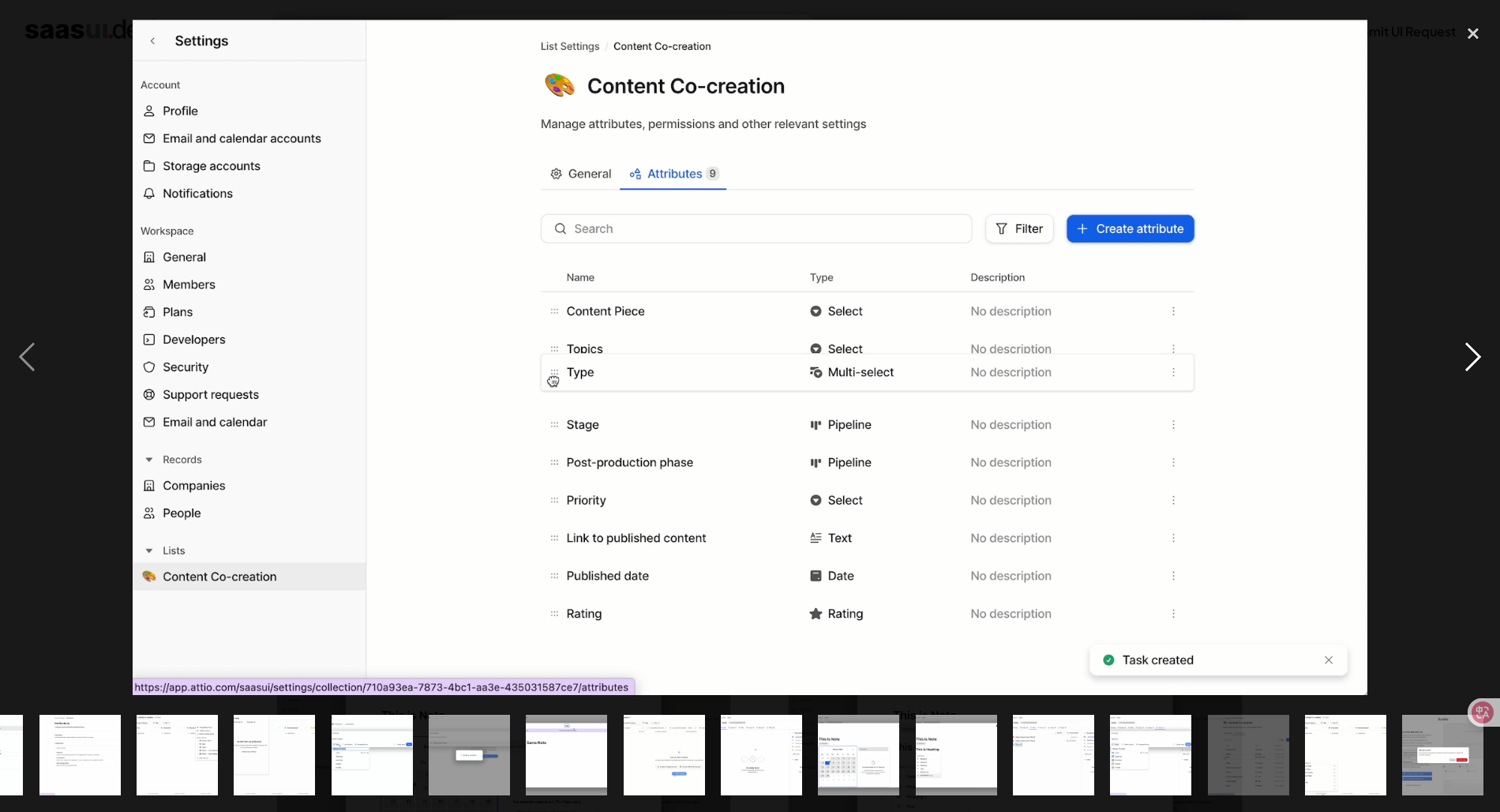
click at [1464, 365] on div "next image" at bounding box center [1473, 357] width 53 height 682
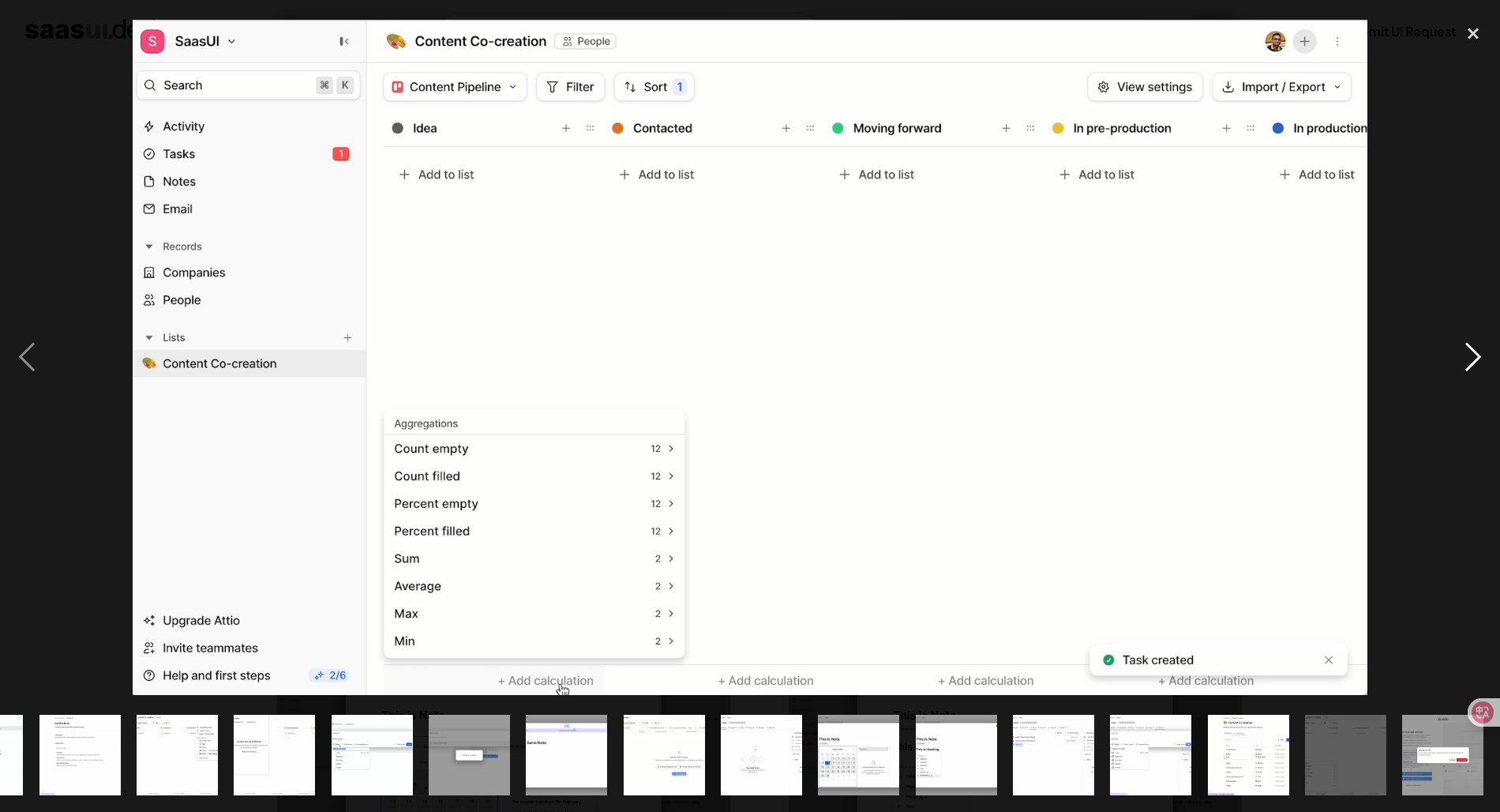
click at [1464, 365] on div "next image" at bounding box center [1473, 357] width 53 height 682
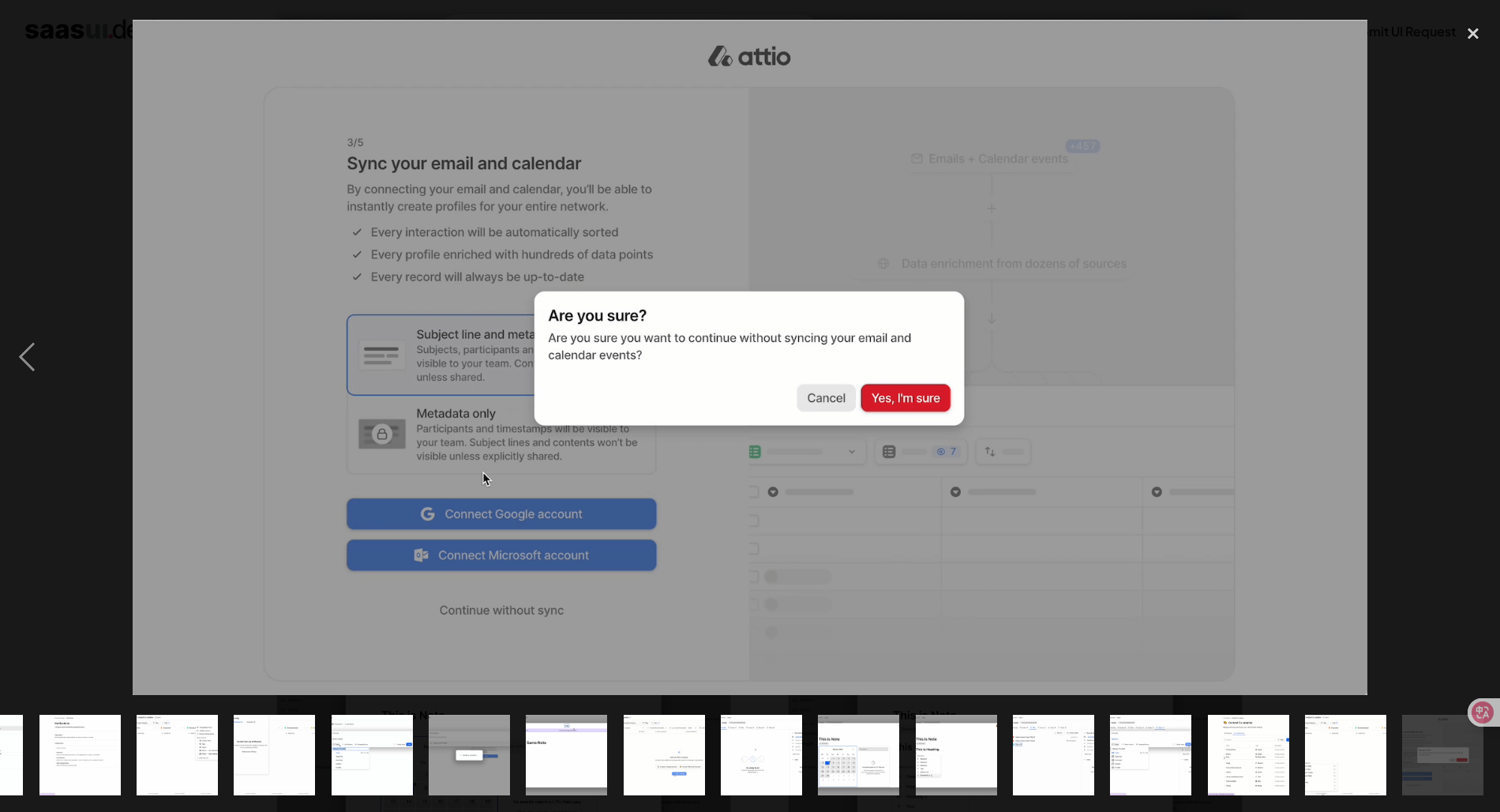
click at [1464, 365] on div "next image" at bounding box center [1473, 357] width 53 height 682
click at [1432, 384] on div at bounding box center [750, 357] width 1500 height 682
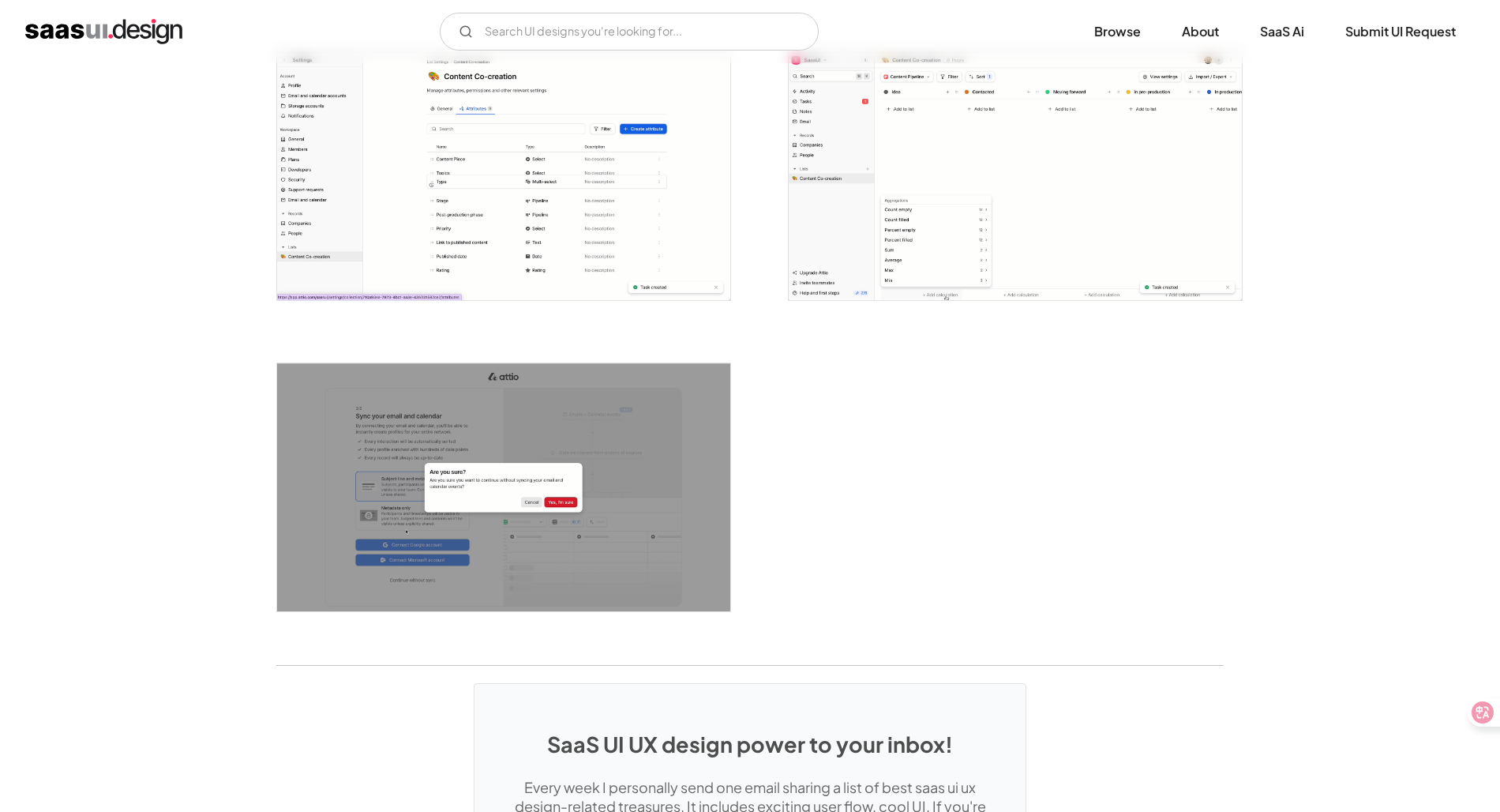
scroll to position [3656, 0]
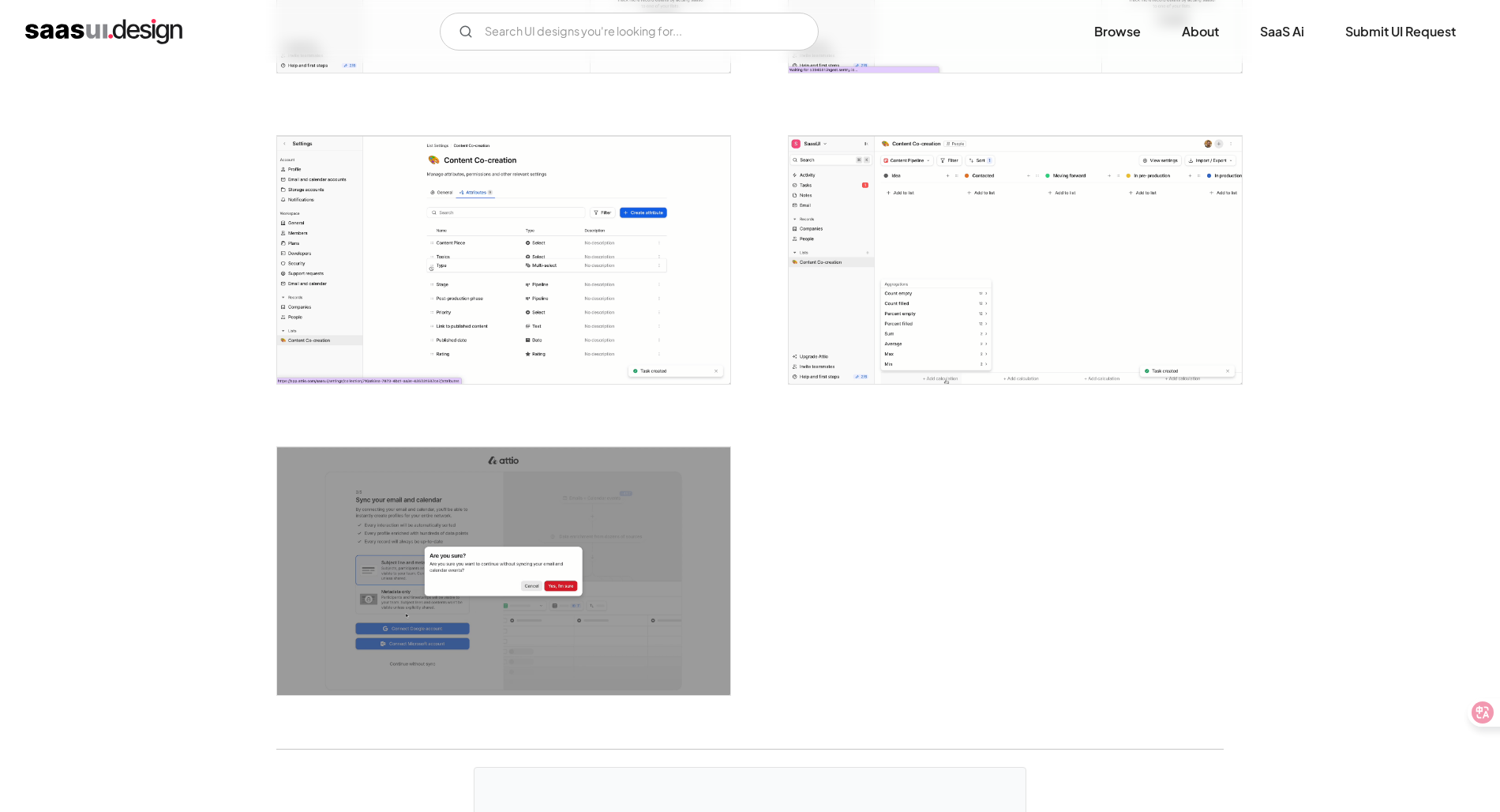
click at [1128, 279] on img "open lightbox" at bounding box center [1015, 260] width 454 height 248
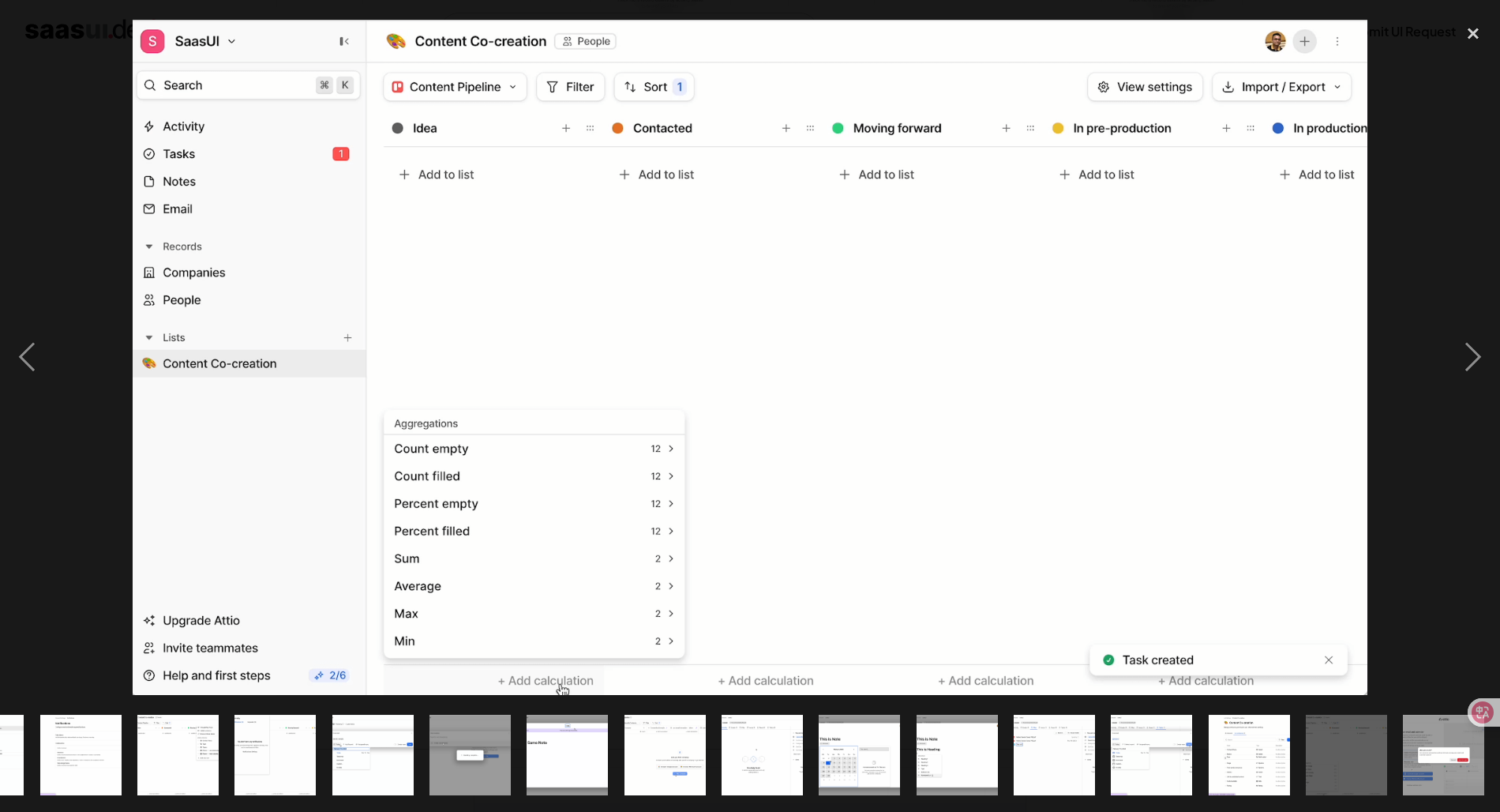
scroll to position [0, 951]
click at [1461, 226] on div "next image" at bounding box center [1473, 357] width 53 height 682
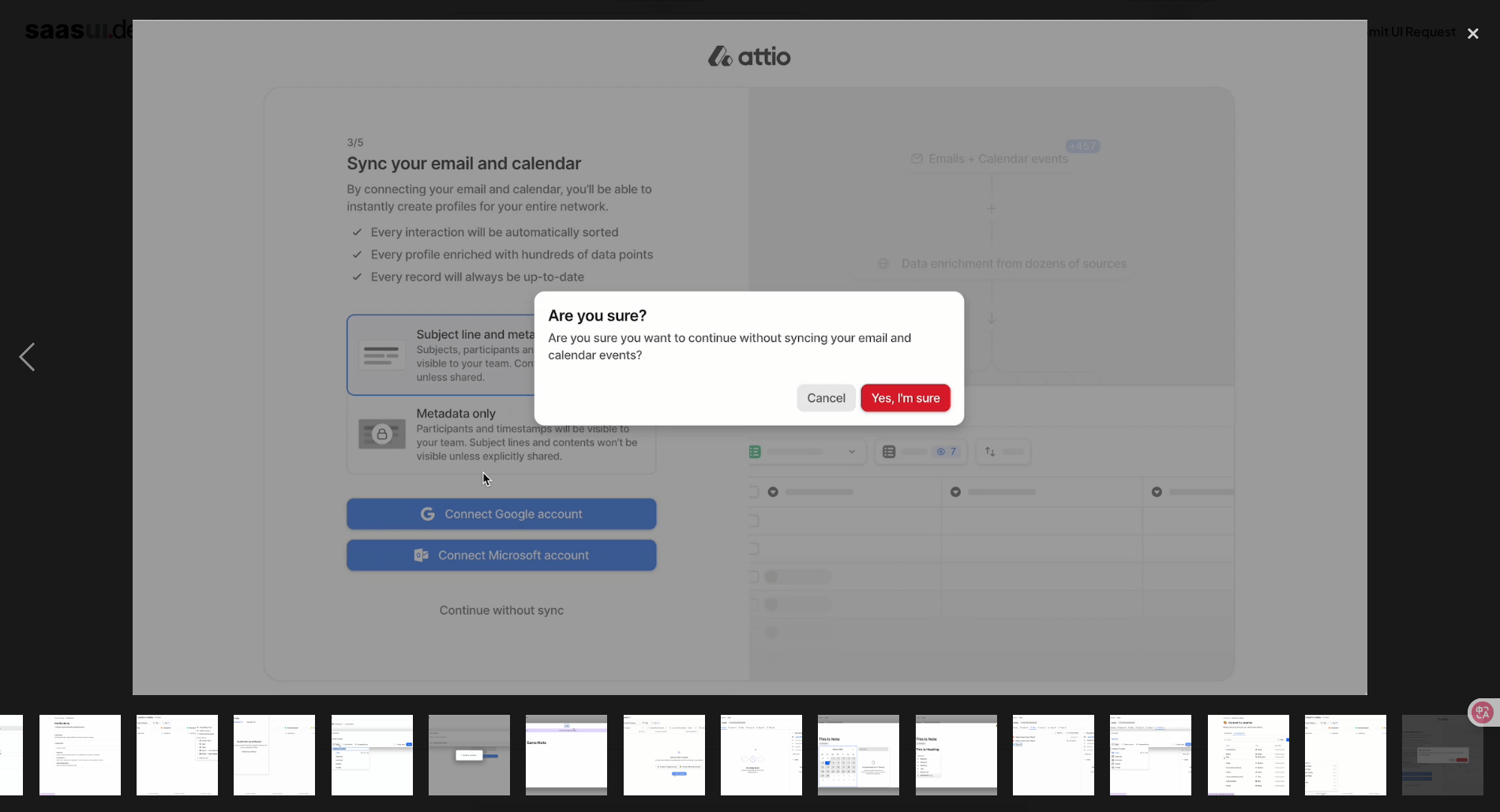
click at [1461, 226] on div "next image" at bounding box center [1473, 357] width 53 height 682
click at [1483, 33] on div "close lightbox" at bounding box center [1473, 34] width 53 height 35
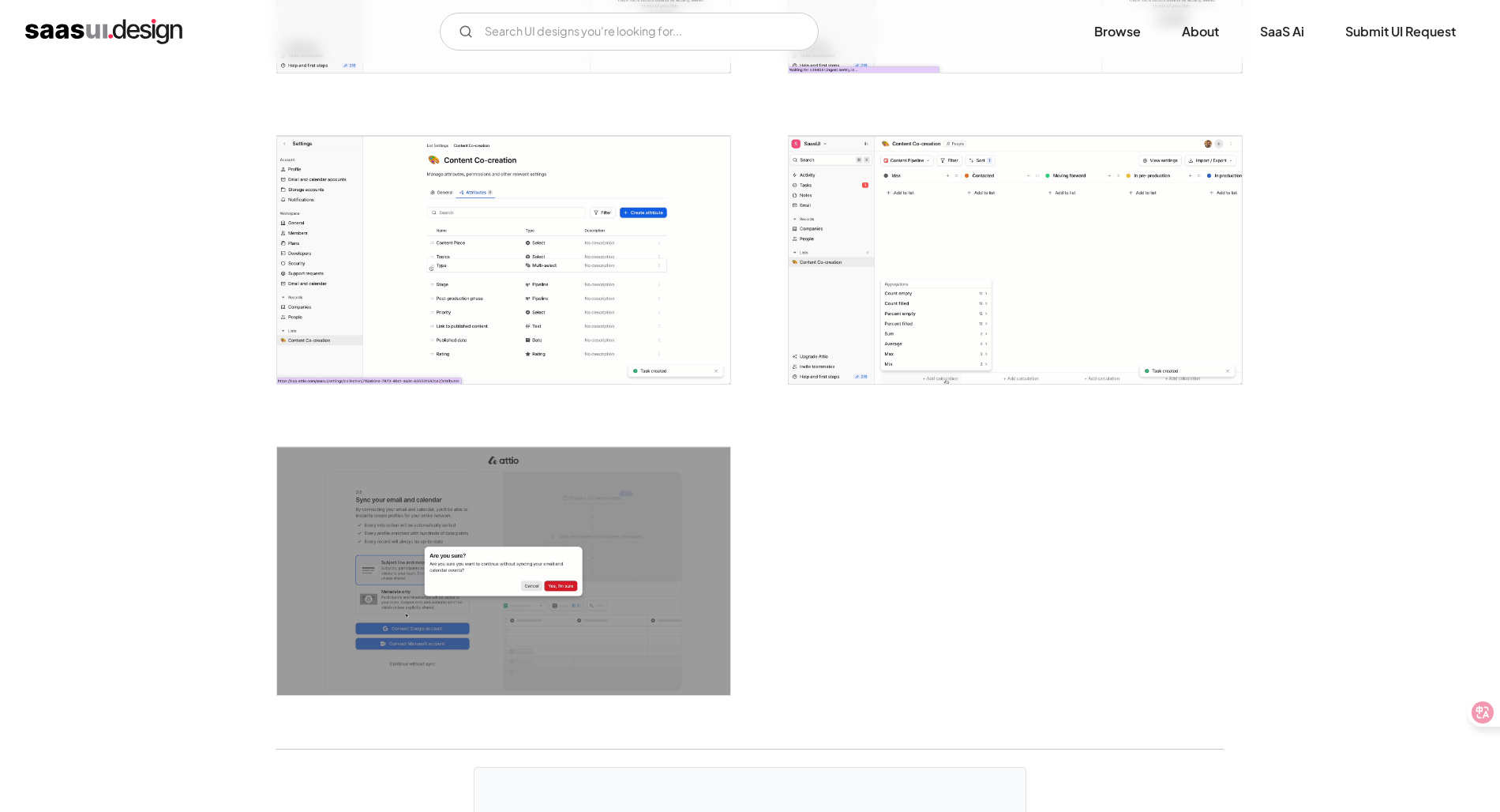
scroll to position [0, 0]
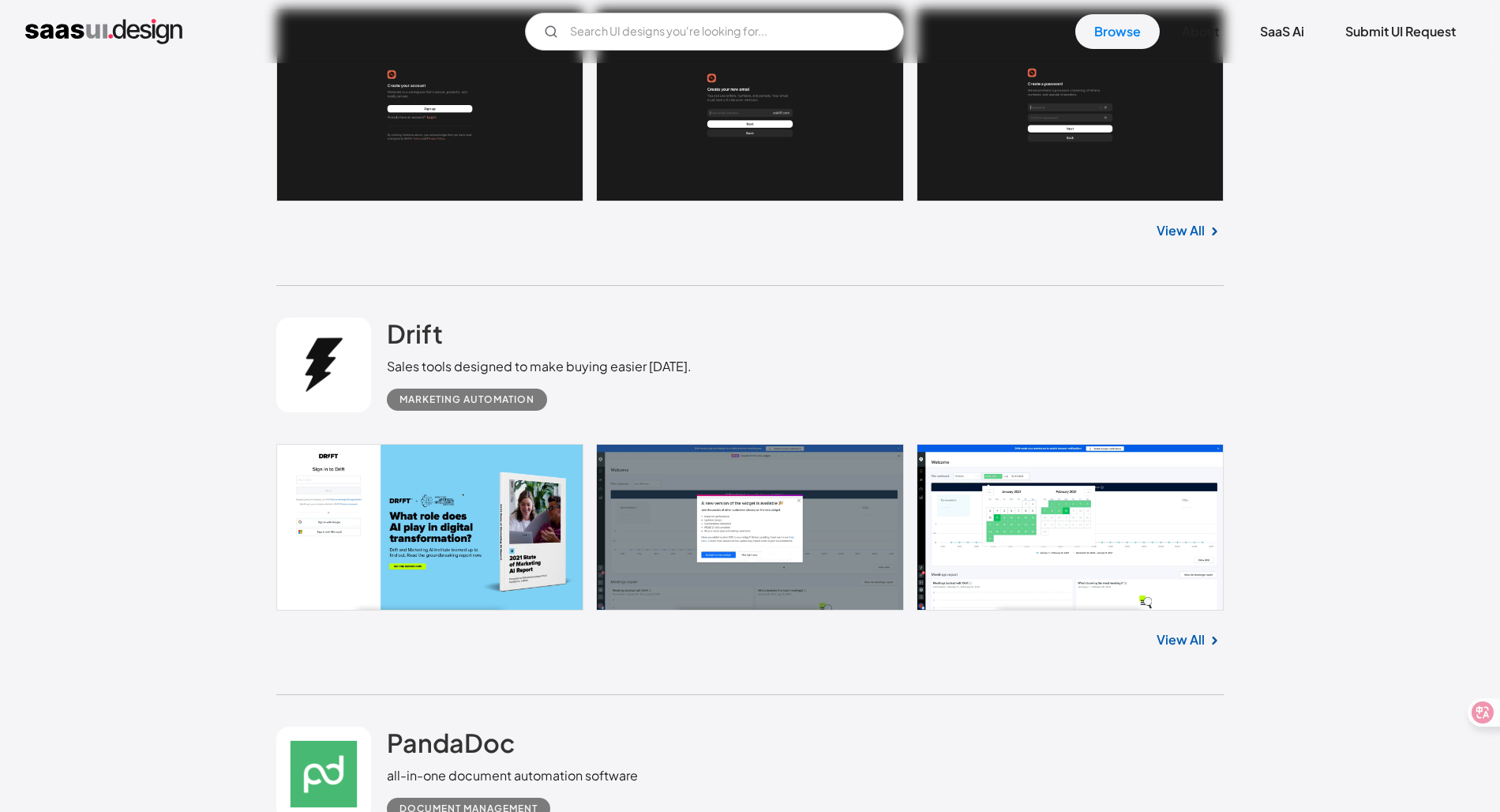
scroll to position [1558, 0]
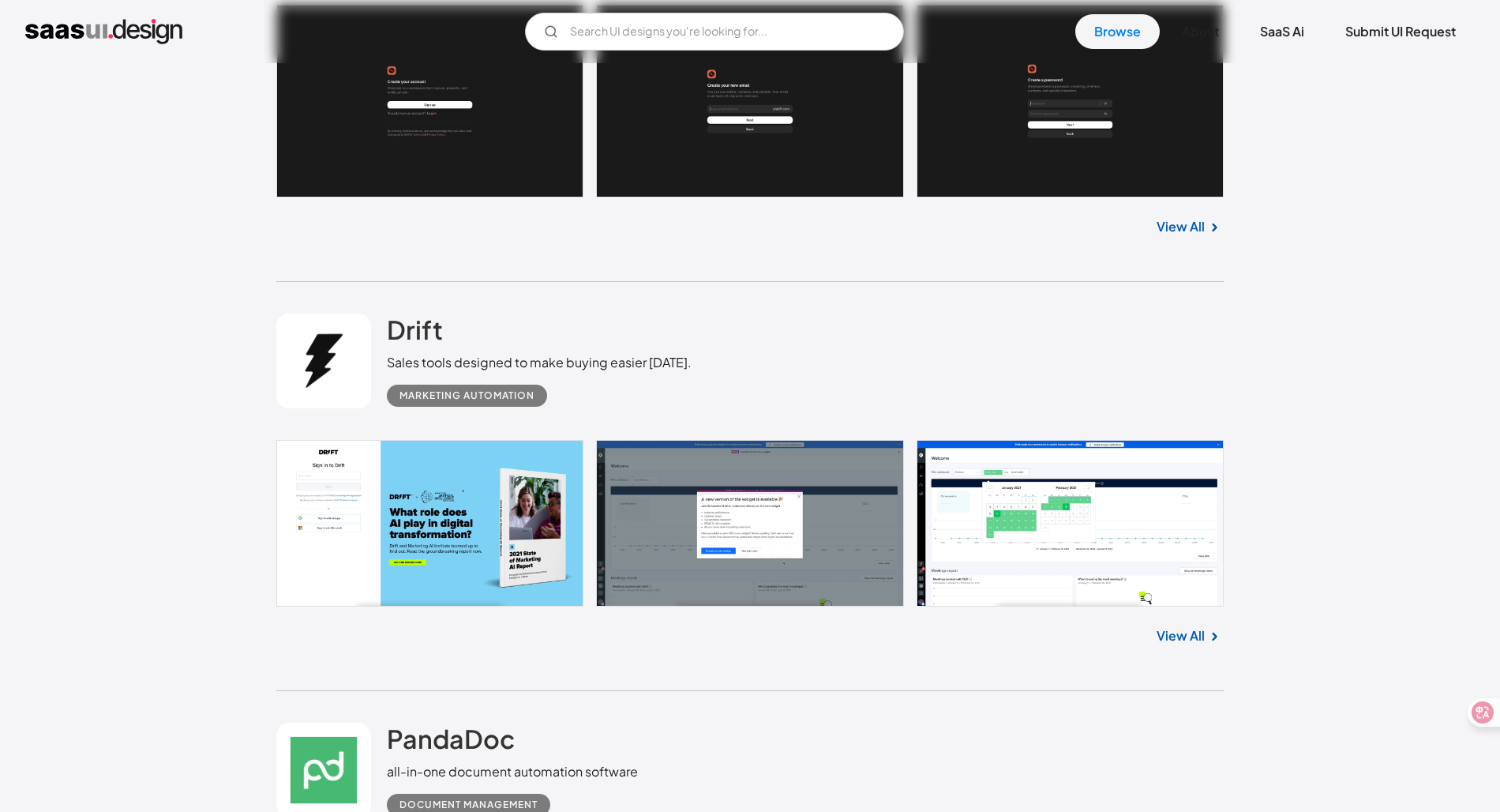
click at [1101, 487] on link at bounding box center [750, 523] width 948 height 167
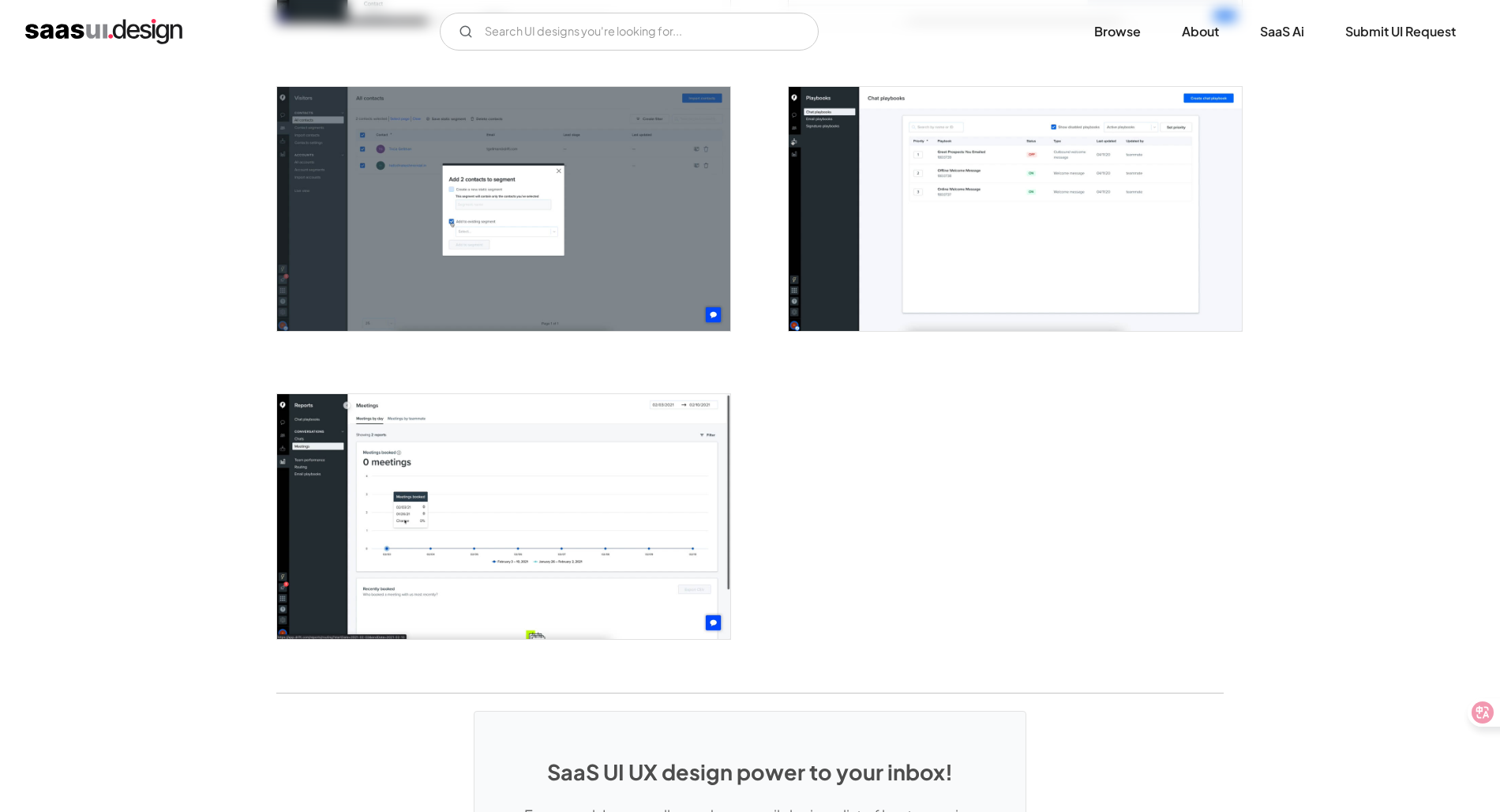
scroll to position [3662, 0]
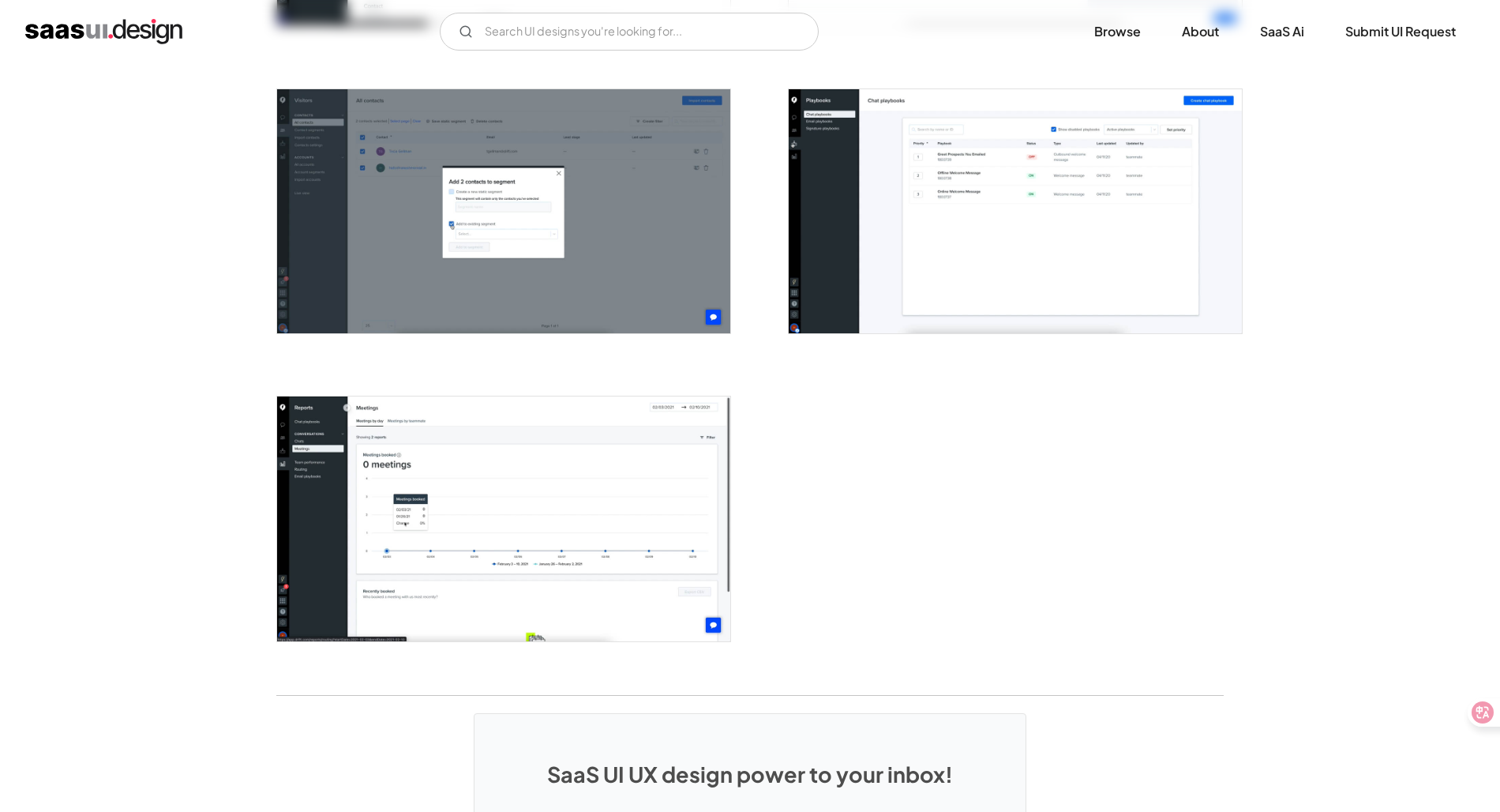
click at [1127, 304] on img "open lightbox" at bounding box center [1015, 211] width 454 height 244
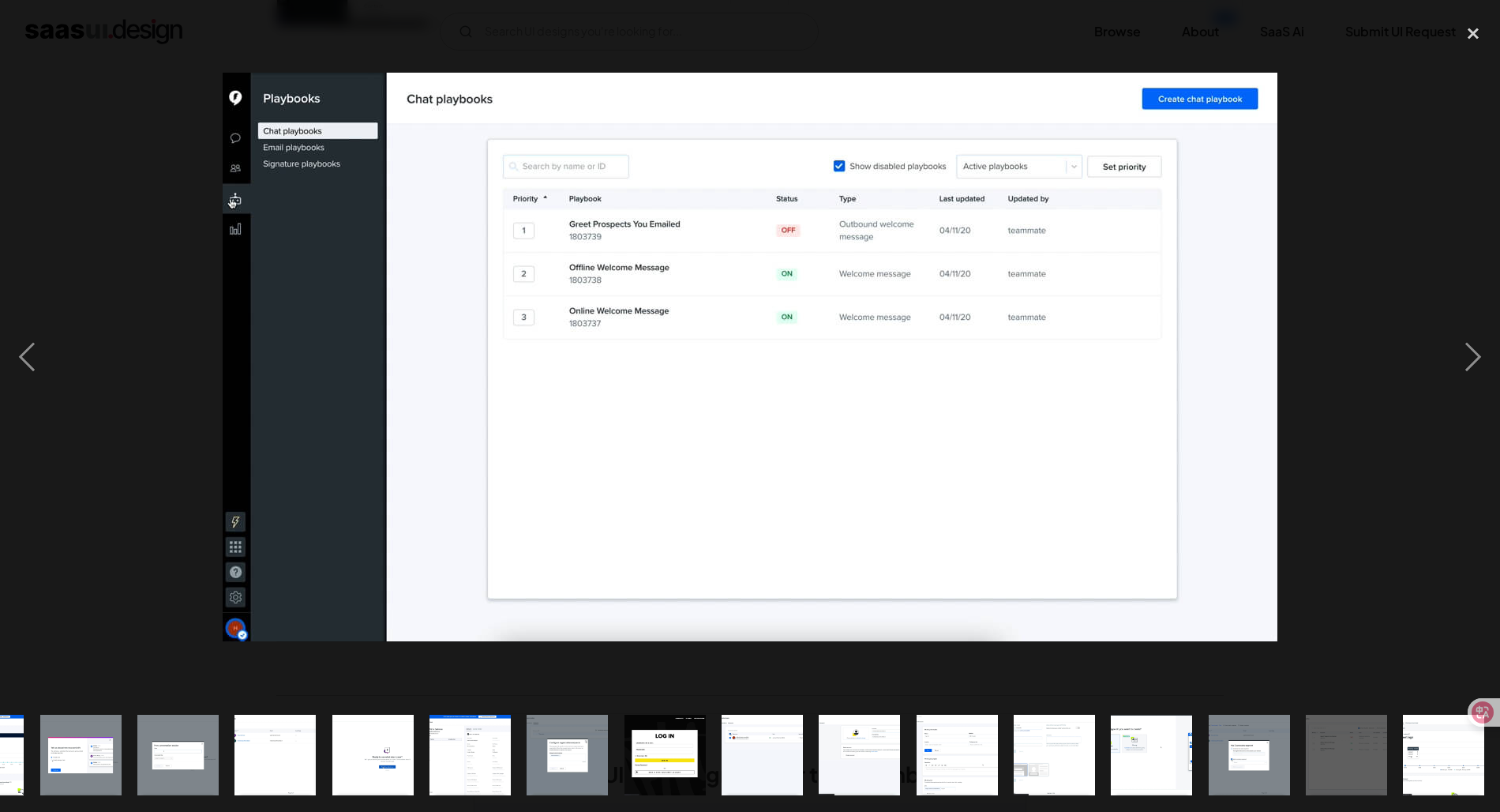
scroll to position [0, 951]
click at [175, 302] on div at bounding box center [750, 357] width 1500 height 682
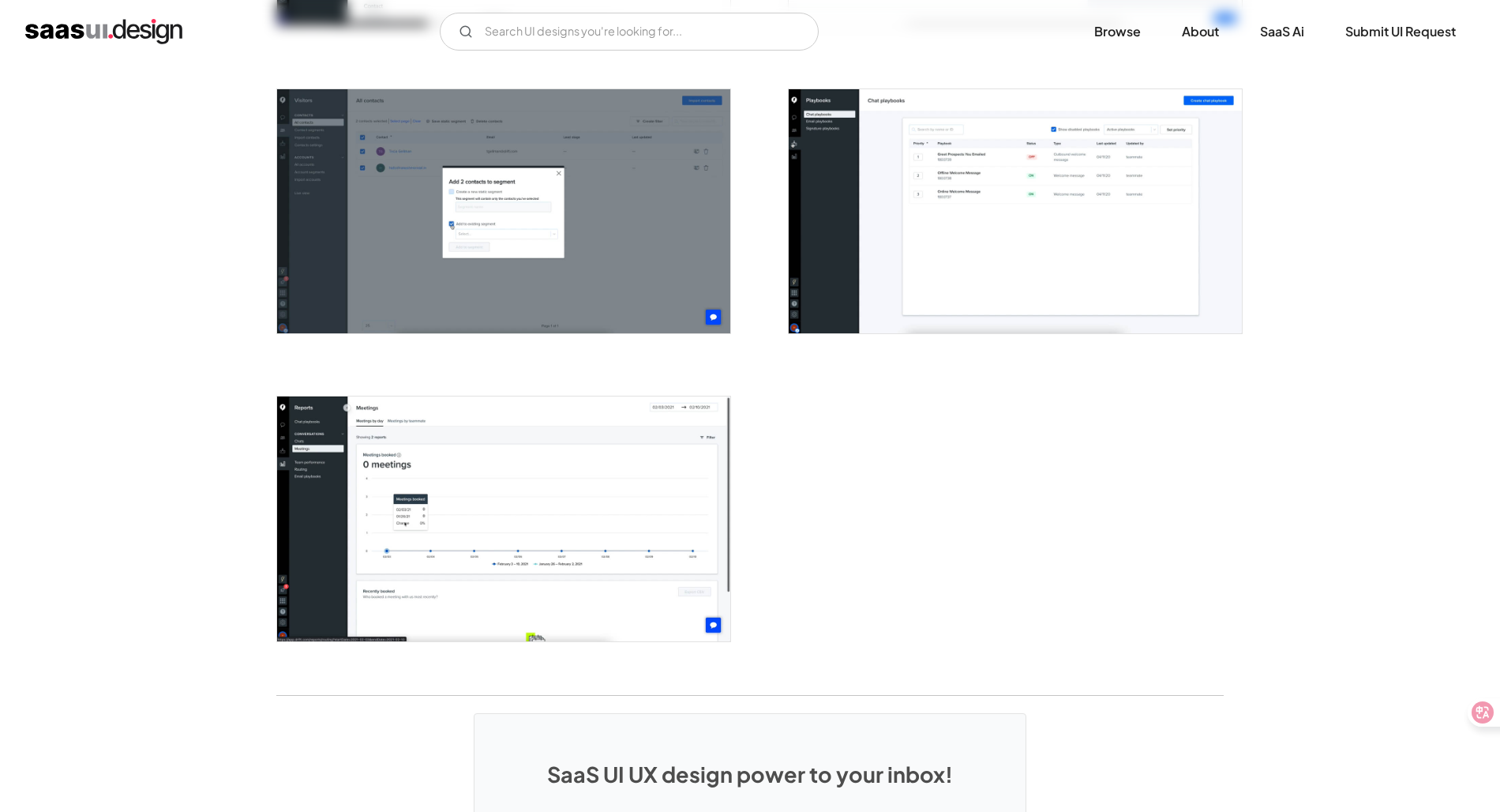
scroll to position [0, 0]
